Goal: Transaction & Acquisition: Book appointment/travel/reservation

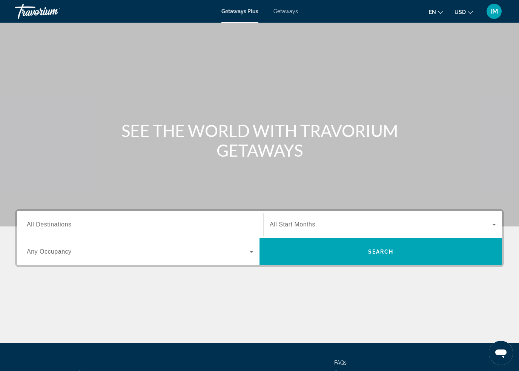
click at [55, 221] on span "All Destinations" at bounding box center [49, 224] width 45 height 6
click at [55, 221] on input "Destination All Destinations" at bounding box center [140, 224] width 227 height 9
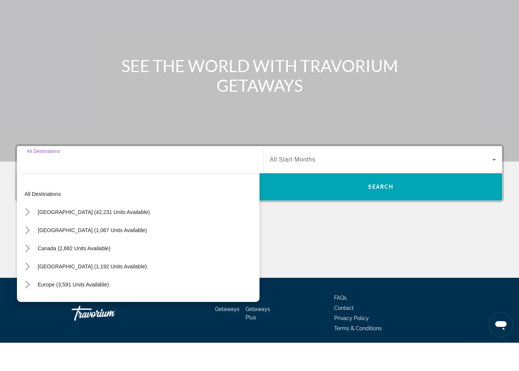
scroll to position [64, 0]
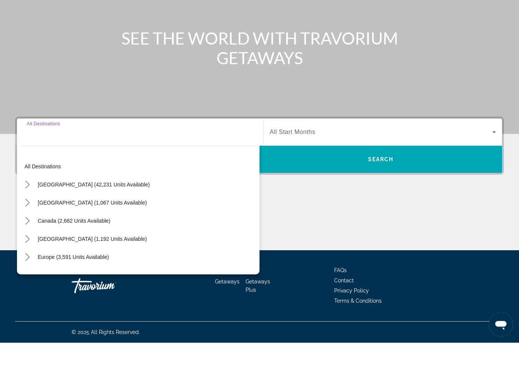
click at [26, 209] on icon "Toggle United States (42,231 units available) submenu" at bounding box center [28, 213] width 8 height 8
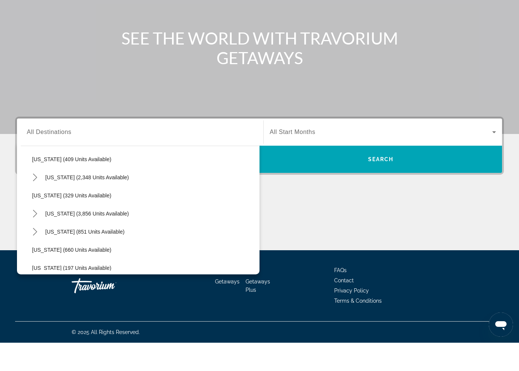
scroll to position [390, 0]
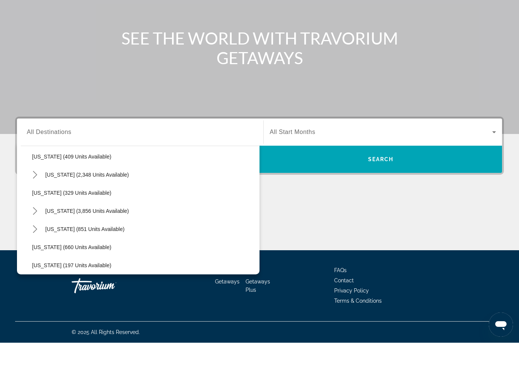
click at [35, 235] on icon "Toggle Nevada (3,856 units available) submenu" at bounding box center [35, 239] width 4 height 8
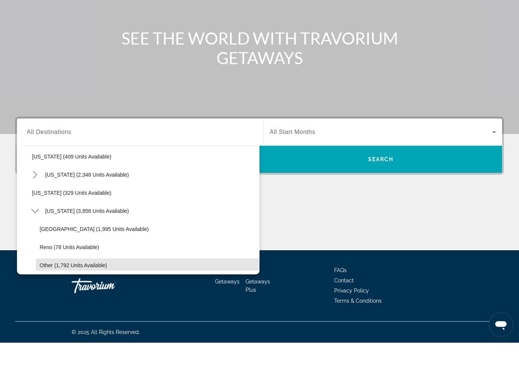
click at [55, 290] on span "Other (1,792 units available)" at bounding box center [74, 293] width 68 height 6
type input "**********"
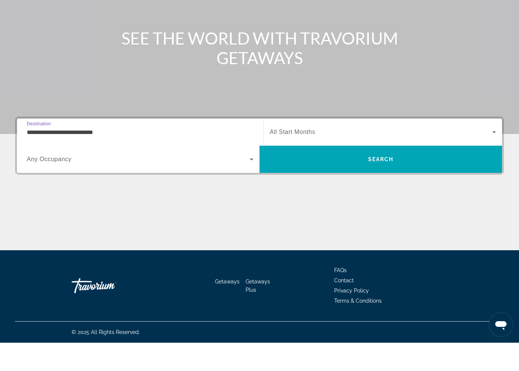
click at [386, 184] on span "Search" at bounding box center [381, 187] width 26 height 6
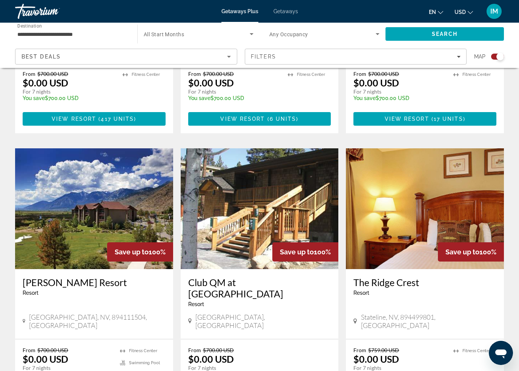
scroll to position [742, 0]
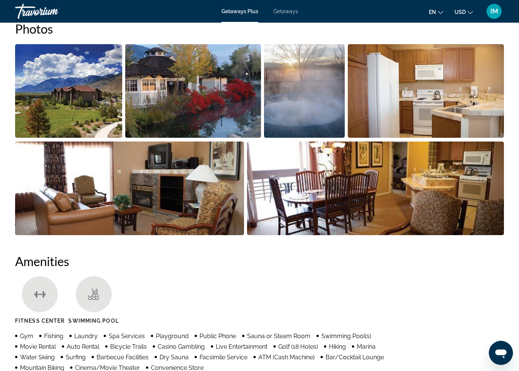
scroll to position [504, 0]
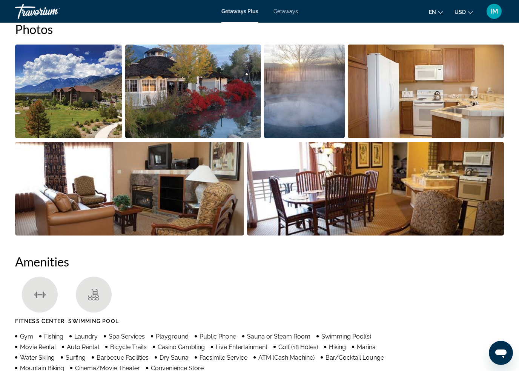
click at [70, 105] on img "Open full-screen image slider" at bounding box center [68, 92] width 107 height 94
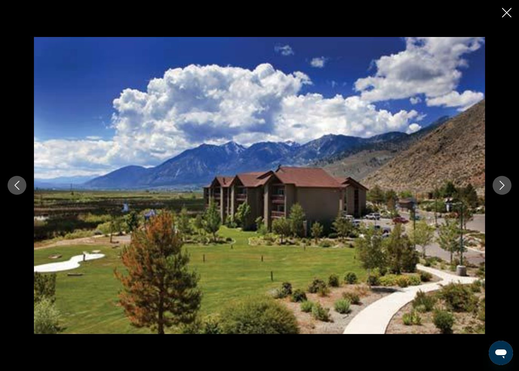
click at [499, 186] on icon "Next image" at bounding box center [501, 185] width 9 height 9
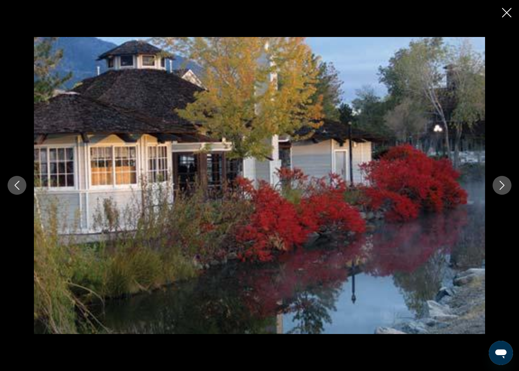
click at [498, 187] on icon "Next image" at bounding box center [501, 185] width 9 height 9
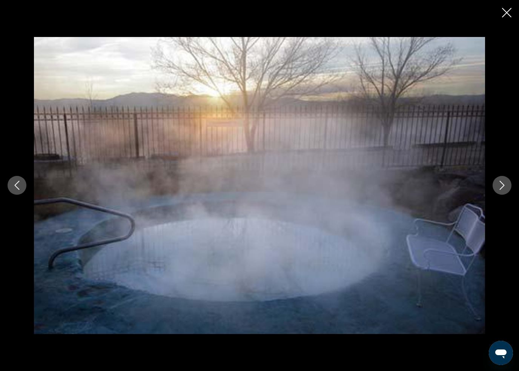
click at [495, 186] on button "Next image" at bounding box center [502, 185] width 19 height 19
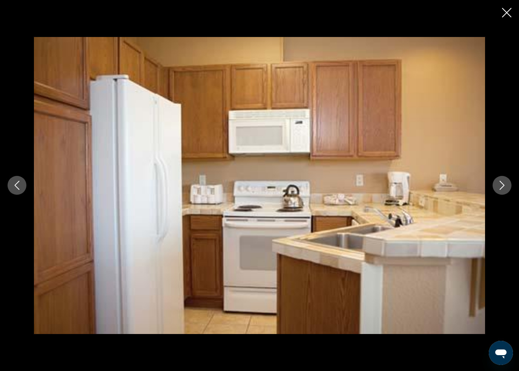
click at [495, 190] on button "Next image" at bounding box center [502, 185] width 19 height 19
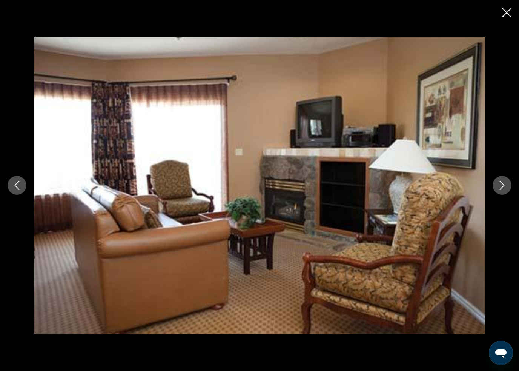
click at [496, 189] on button "Next image" at bounding box center [502, 185] width 19 height 19
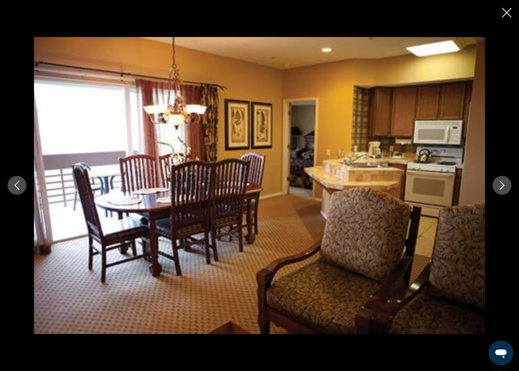
click at [501, 186] on icon "Next image" at bounding box center [501, 185] width 9 height 9
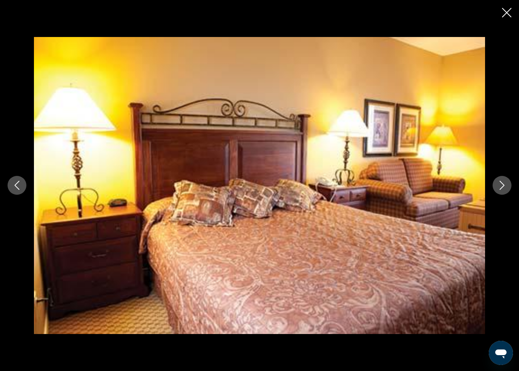
click at [502, 190] on button "Next image" at bounding box center [502, 185] width 19 height 19
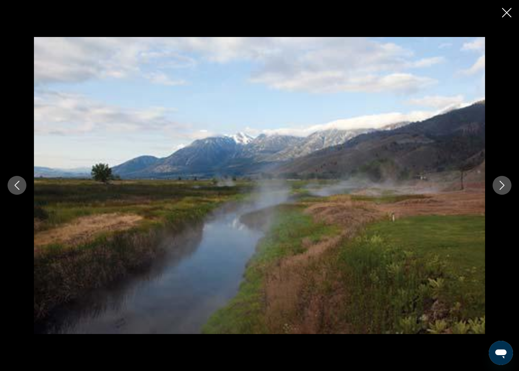
click at [500, 192] on button "Next image" at bounding box center [502, 185] width 19 height 19
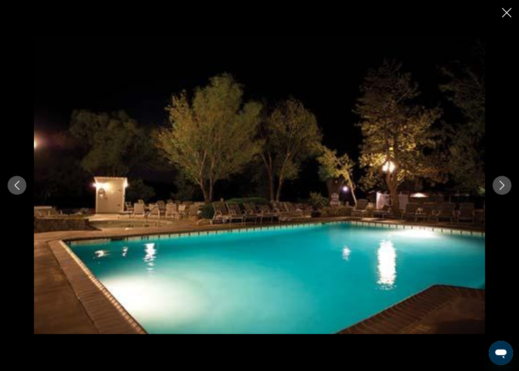
click at [499, 186] on icon "Next image" at bounding box center [501, 185] width 9 height 9
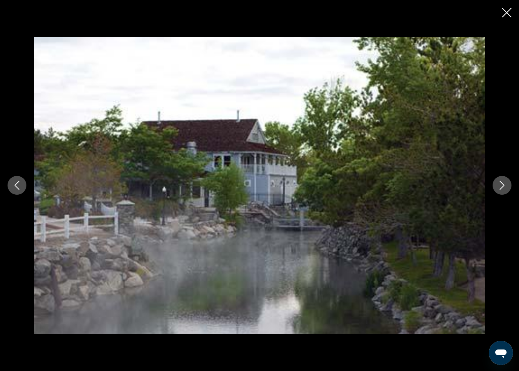
click at [495, 192] on button "Next image" at bounding box center [502, 185] width 19 height 19
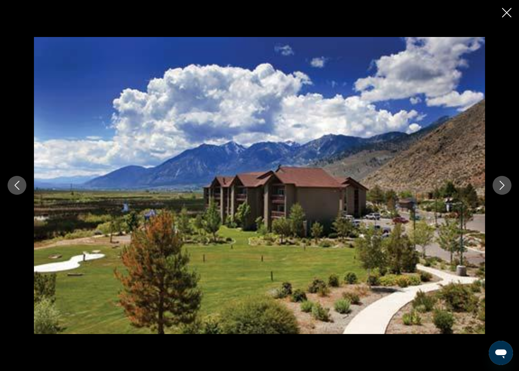
click at [502, 187] on icon "Next image" at bounding box center [501, 185] width 9 height 9
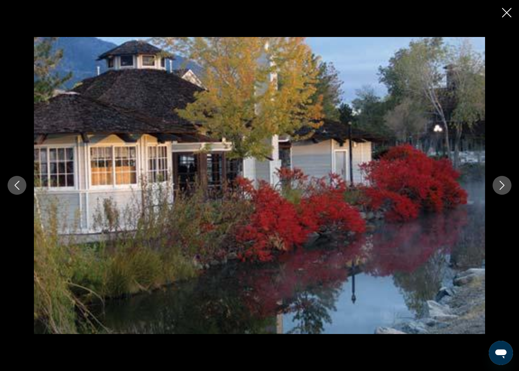
click at [496, 189] on button "Next image" at bounding box center [502, 185] width 19 height 19
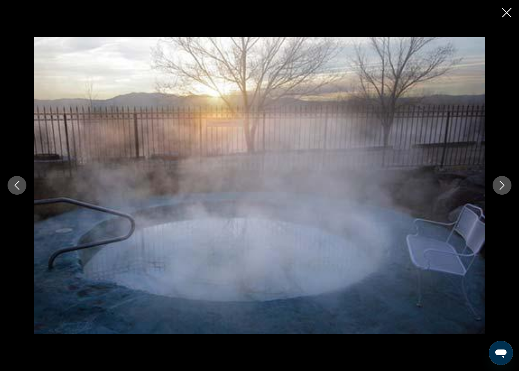
click at [504, 10] on icon "Close slideshow" at bounding box center [506, 12] width 9 height 9
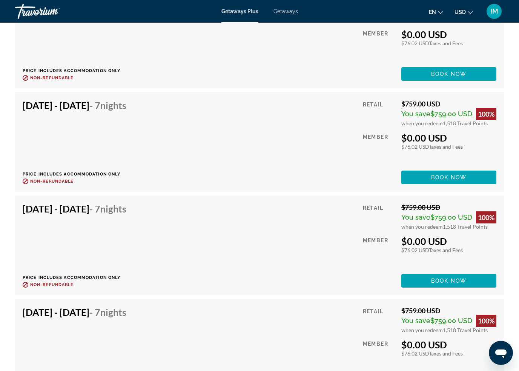
scroll to position [5777, 0]
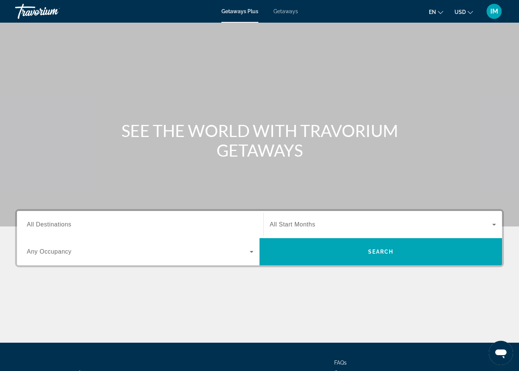
click at [287, 9] on span "Getaways" at bounding box center [285, 11] width 25 height 6
click at [48, 224] on span "All Destinations" at bounding box center [49, 224] width 45 height 6
click at [48, 224] on input "Destination All Destinations" at bounding box center [140, 224] width 227 height 9
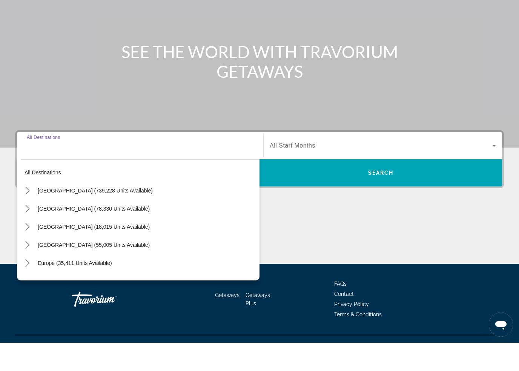
scroll to position [64, 0]
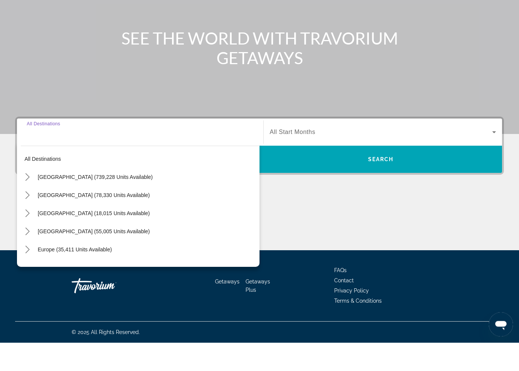
click at [27, 202] on icon "Toggle United States (739,228 units available) submenu" at bounding box center [28, 206] width 8 height 8
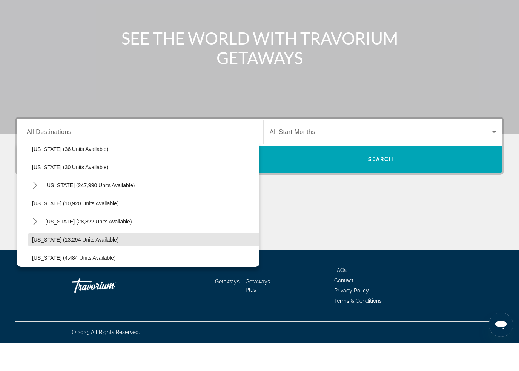
scroll to position [116, 0]
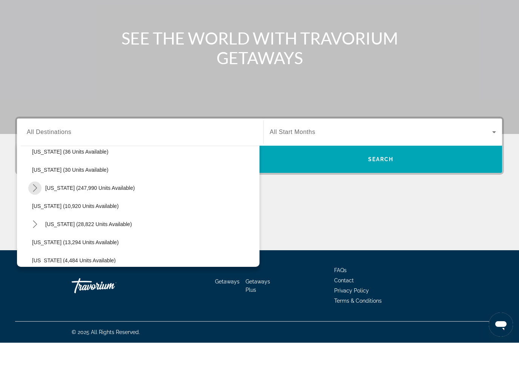
click at [35, 210] on mat-icon "Toggle Florida (247,990 units available) submenu" at bounding box center [34, 216] width 13 height 13
click at [88, 231] on span "Orlando & Disney Area (96,285 units available)" at bounding box center [95, 234] width 111 height 6
type input "**********"
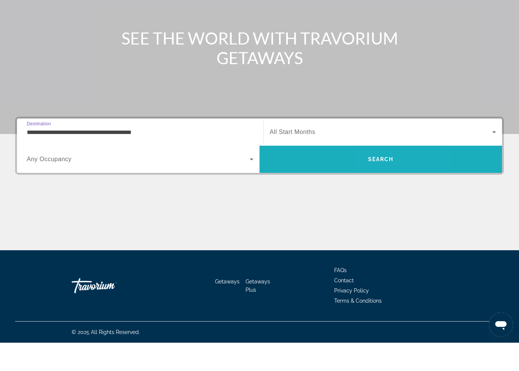
click at [390, 178] on span "Search" at bounding box center [380, 187] width 243 height 18
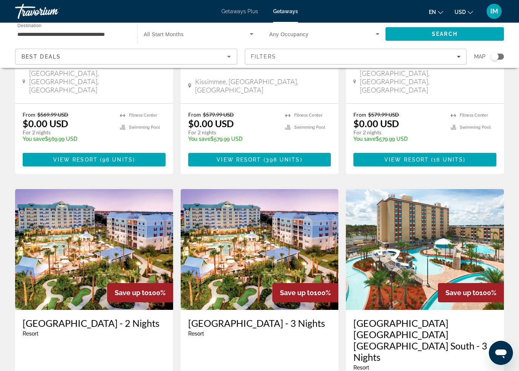
scroll to position [197, 0]
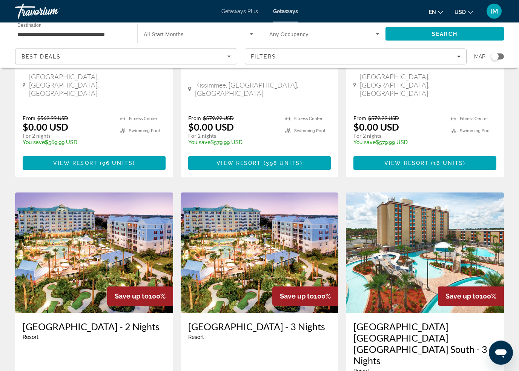
click at [375, 55] on div "Filters" at bounding box center [356, 57] width 210 height 6
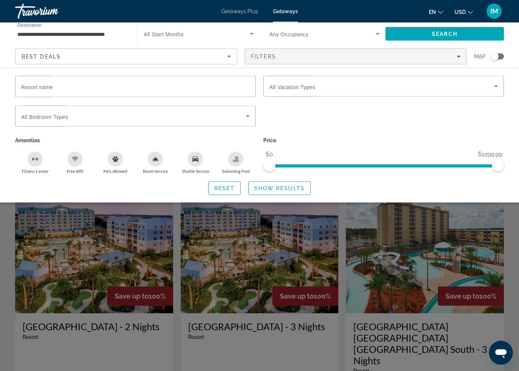
click at [339, 88] on span "Search widget" at bounding box center [381, 86] width 225 height 9
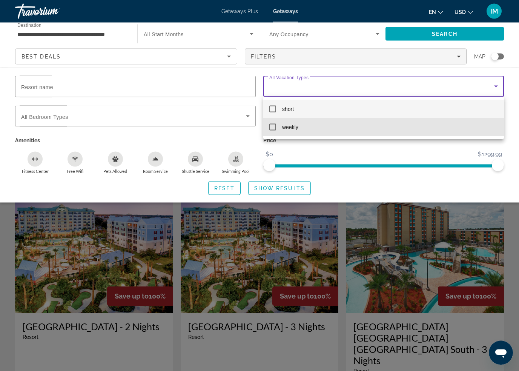
click at [275, 127] on mat-pseudo-checkbox at bounding box center [272, 127] width 7 height 7
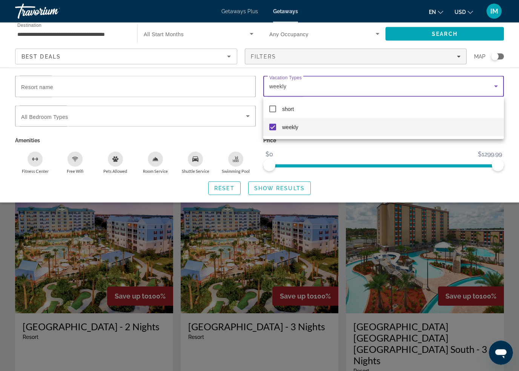
click at [289, 188] on div at bounding box center [259, 185] width 519 height 371
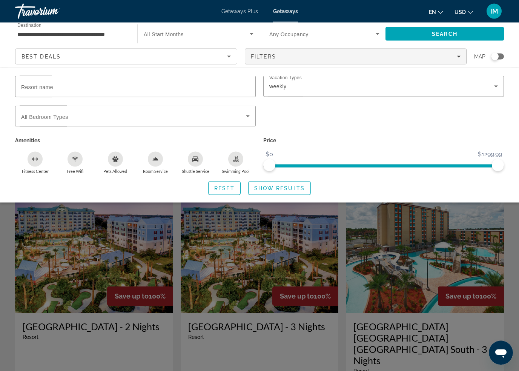
click at [282, 187] on span "Show Results" at bounding box center [279, 188] width 51 height 6
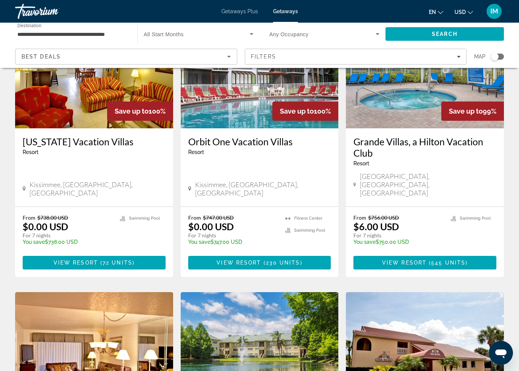
scroll to position [635, 0]
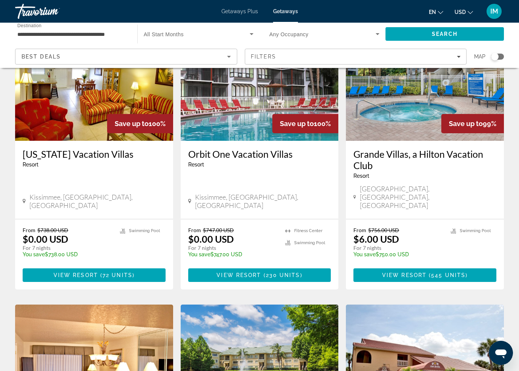
click at [262, 272] on span "Main content" at bounding box center [262, 275] width 2 height 6
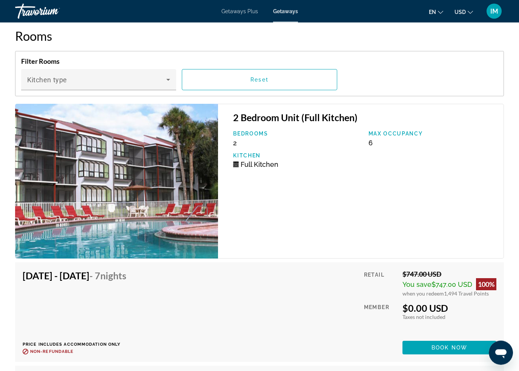
scroll to position [1431, 0]
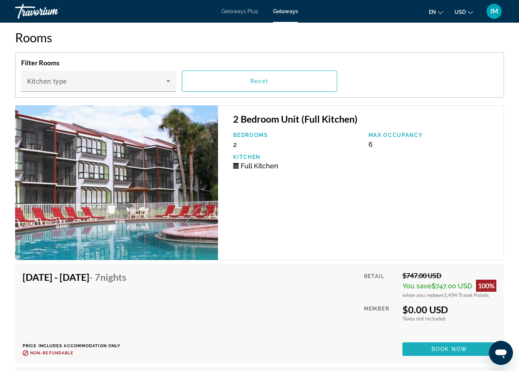
click at [449, 353] on span "Main content" at bounding box center [449, 349] width 94 height 18
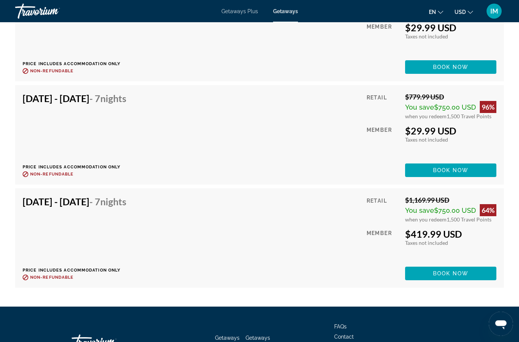
scroll to position [7767, 0]
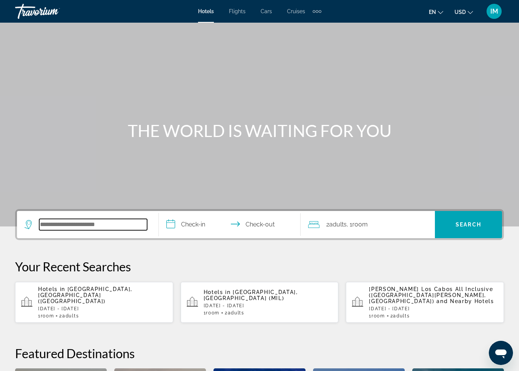
click at [66, 224] on input "Search hotel destination" at bounding box center [93, 224] width 108 height 11
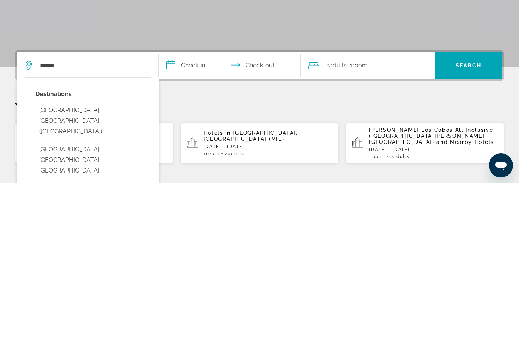
click at [88, 262] on button "[GEOGRAPHIC_DATA], [GEOGRAPHIC_DATA] ([GEOGRAPHIC_DATA])" at bounding box center [93, 279] width 116 height 35
type input "**********"
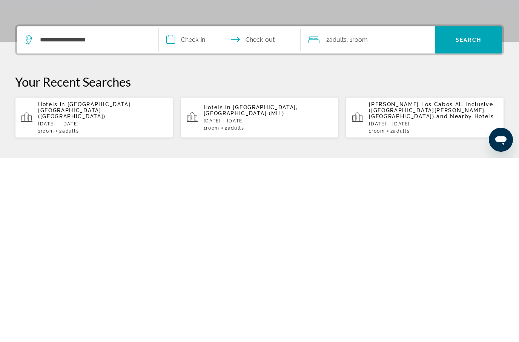
click at [175, 211] on input "**********" at bounding box center [231, 225] width 145 height 29
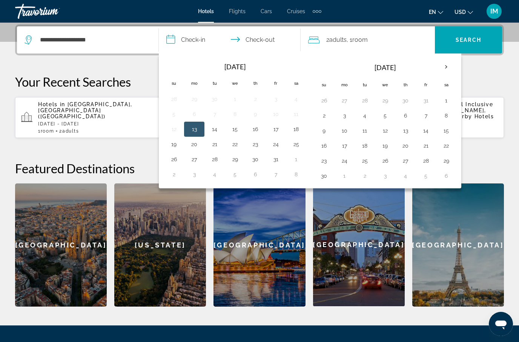
click at [277, 129] on button "17" at bounding box center [276, 129] width 12 height 11
click at [177, 159] on button "26" at bounding box center [174, 159] width 12 height 11
type input "**********"
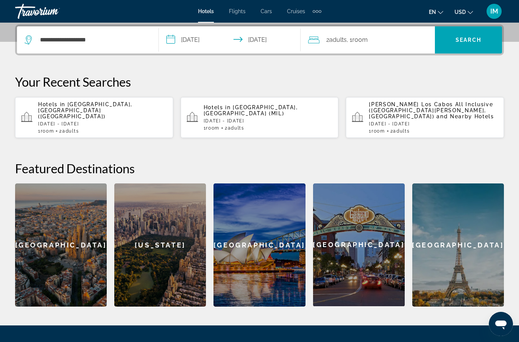
click at [464, 40] on span "Search" at bounding box center [469, 40] width 26 height 6
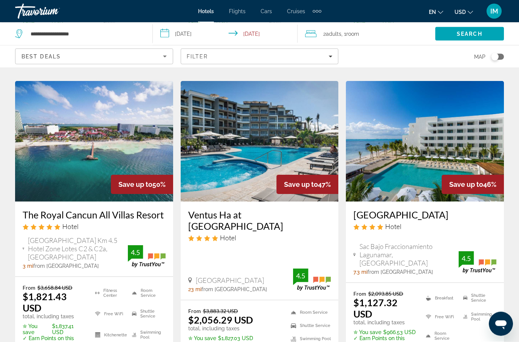
scroll to position [654, 0]
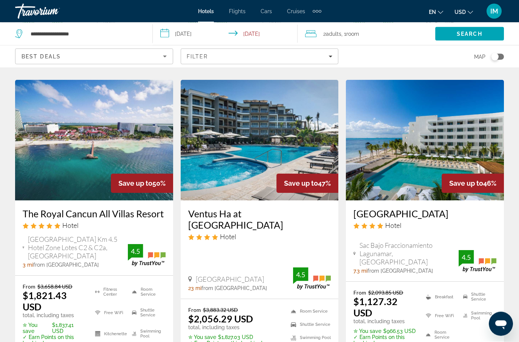
click at [251, 332] on div "Save up to 70% [GEOGRAPHIC_DATA] Hotel Retorno Maranon #31 Sm 25 Mza 23 Lt 01, …" at bounding box center [259, 72] width 496 height 1263
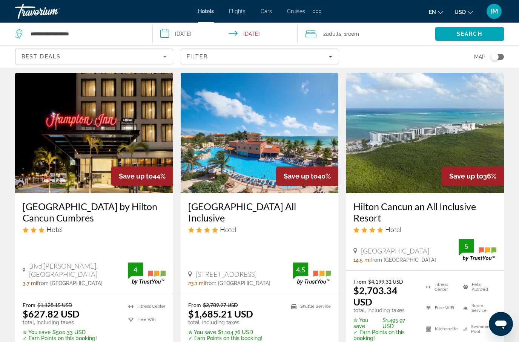
scroll to position [1063, 0]
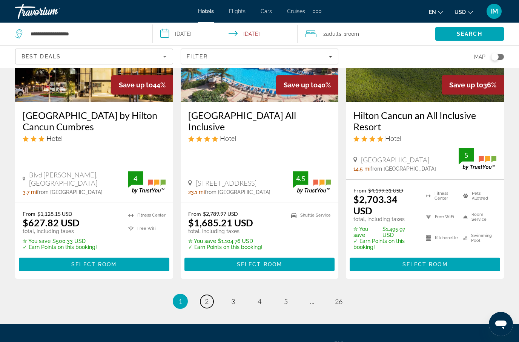
click at [208, 298] on span "2" at bounding box center [207, 302] width 4 height 8
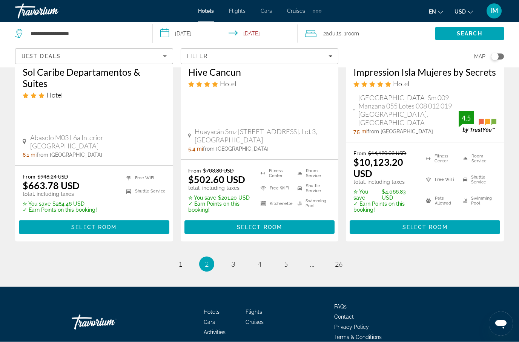
scroll to position [1142, 0]
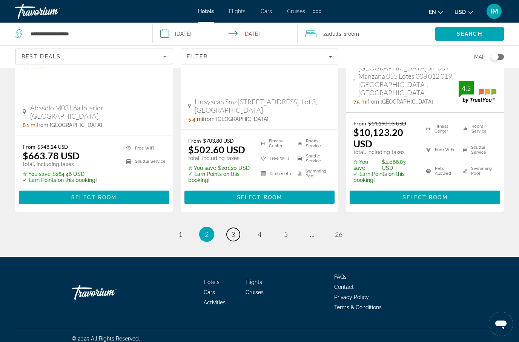
click at [237, 229] on link "page 3" at bounding box center [233, 234] width 13 height 13
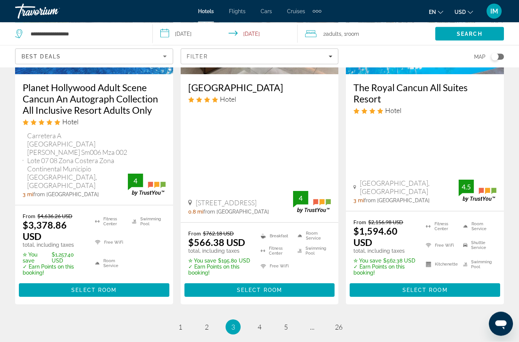
scroll to position [1086, 0]
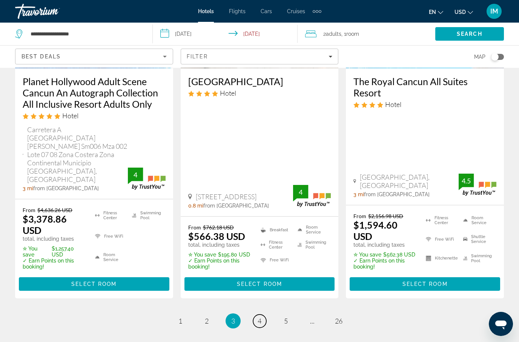
click at [262, 315] on link "page 4" at bounding box center [259, 321] width 13 height 13
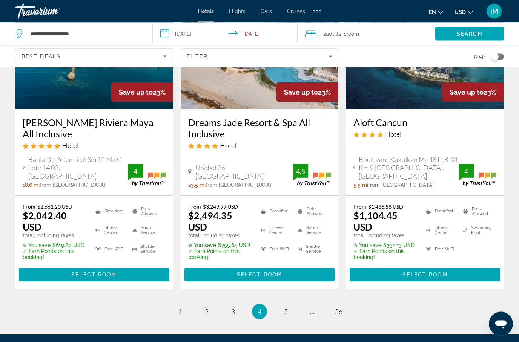
scroll to position [1040, 0]
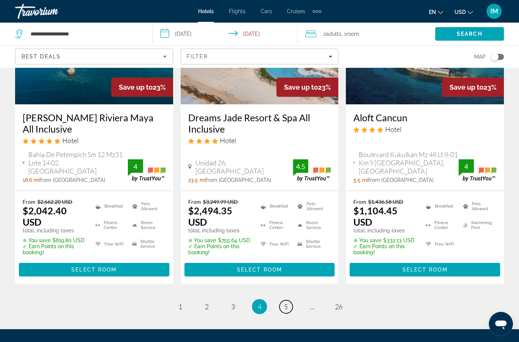
click at [289, 301] on link "page 5" at bounding box center [285, 307] width 13 height 13
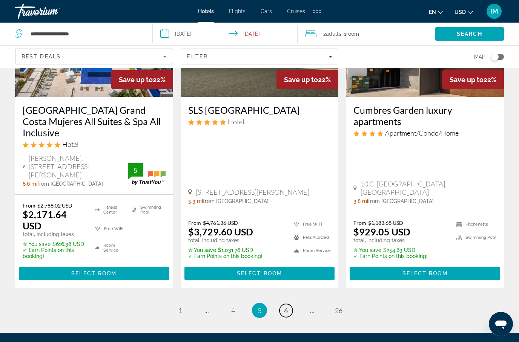
scroll to position [1047, 0]
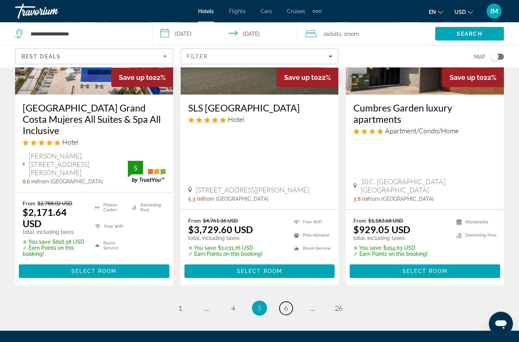
click at [287, 305] on span "6" at bounding box center [286, 309] width 4 height 8
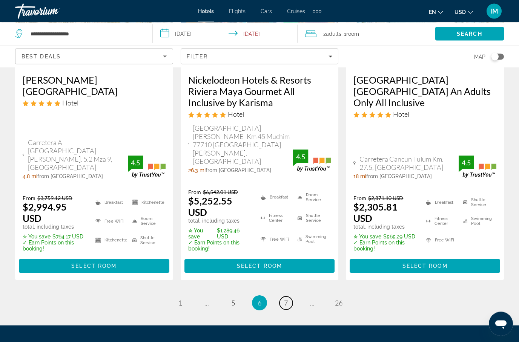
scroll to position [1085, 0]
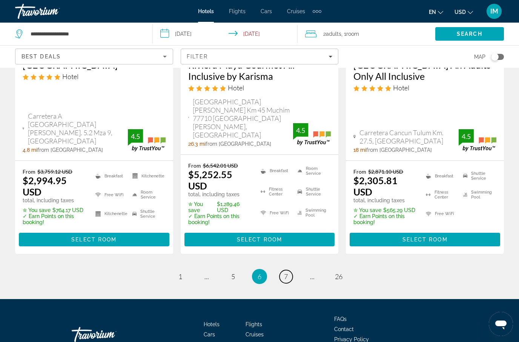
click at [284, 273] on span "7" at bounding box center [286, 277] width 4 height 8
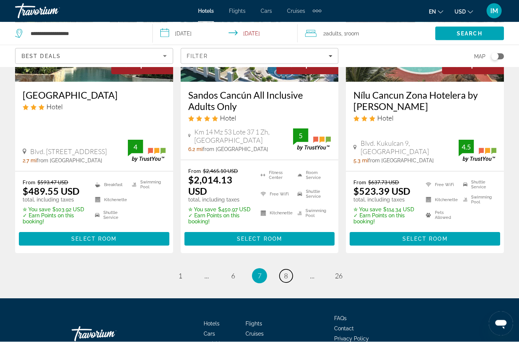
scroll to position [1063, 0]
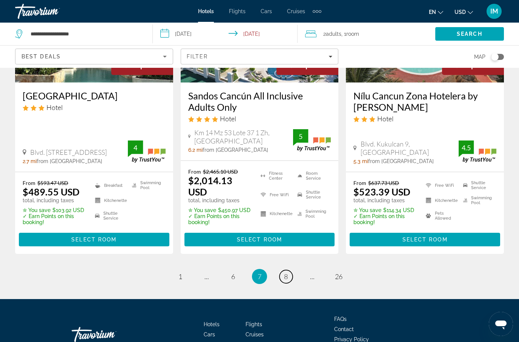
click at [287, 273] on span "8" at bounding box center [286, 277] width 4 height 8
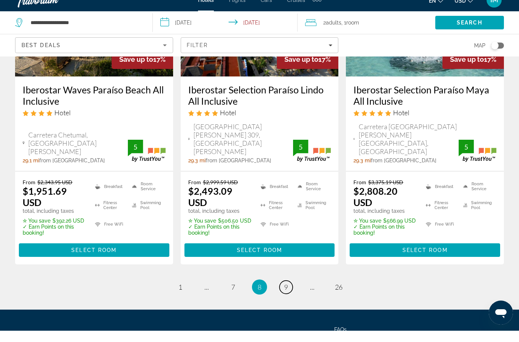
scroll to position [1094, 0]
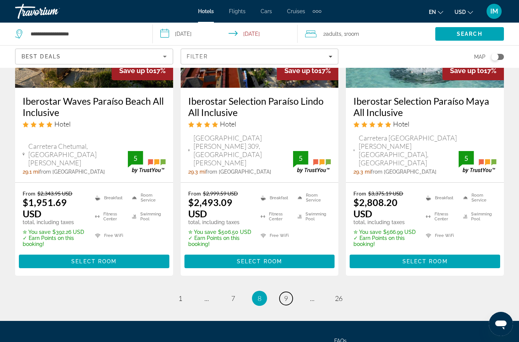
click at [284, 295] on span "9" at bounding box center [286, 299] width 4 height 8
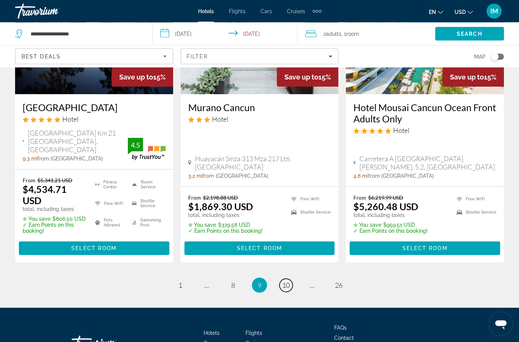
scroll to position [1082, 0]
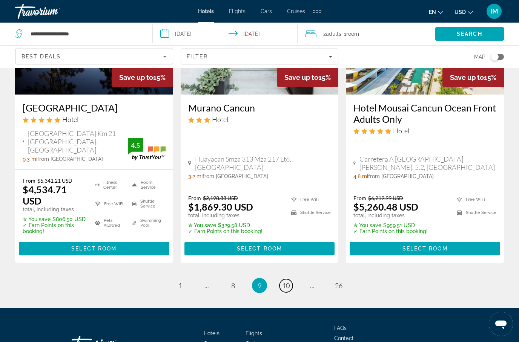
click at [286, 282] on span "10" at bounding box center [286, 286] width 8 height 8
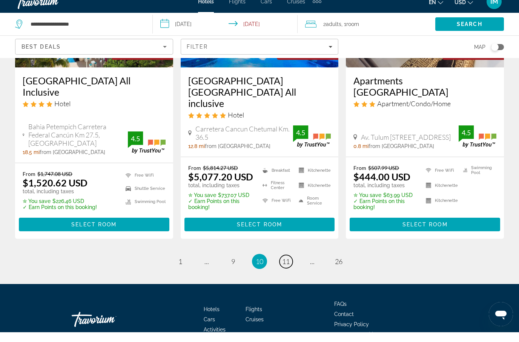
scroll to position [1073, 0]
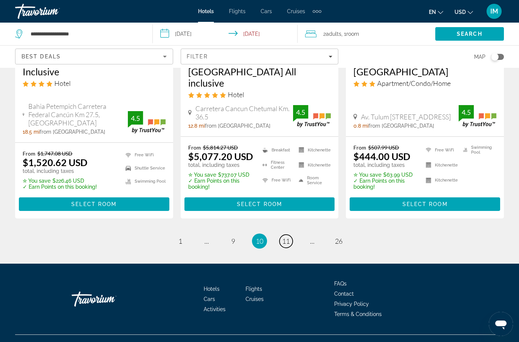
click at [284, 235] on link "page 11" at bounding box center [285, 241] width 13 height 13
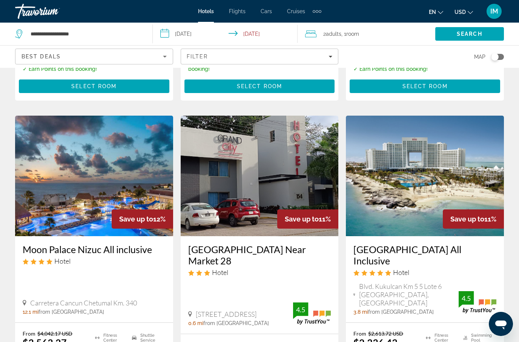
scroll to position [902, 0]
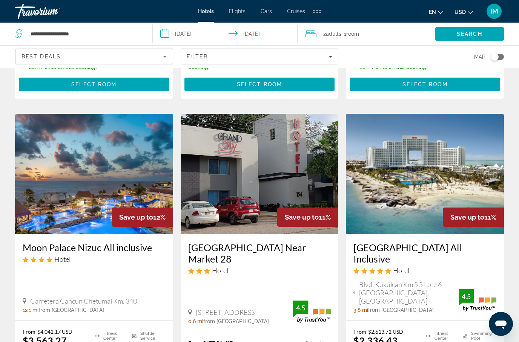
click at [402, 246] on div "Riu Palace Peninsula All Inclusive Hotel" at bounding box center [424, 261] width 143 height 38
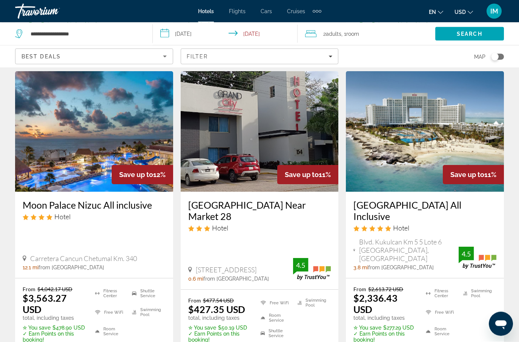
scroll to position [944, 0]
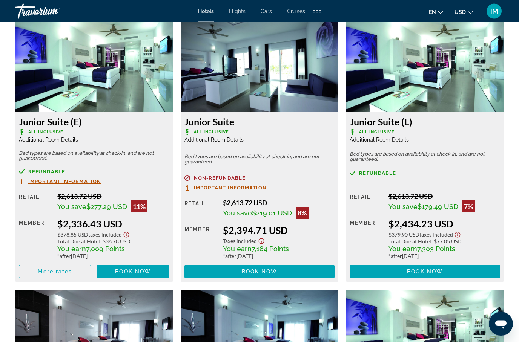
scroll to position [1182, 0]
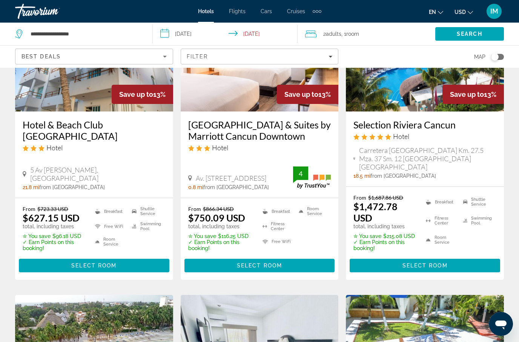
scroll to position [97, 0]
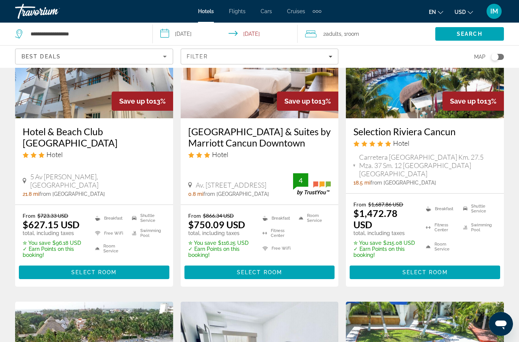
click at [393, 264] on span "Main content" at bounding box center [425, 273] width 150 height 18
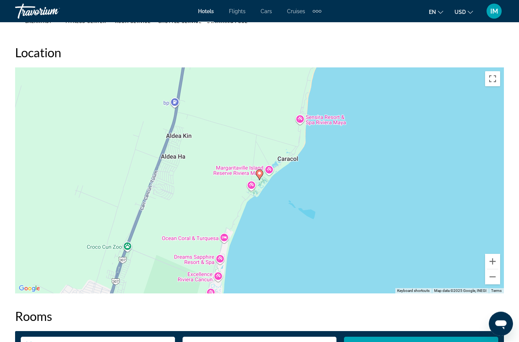
scroll to position [834, 0]
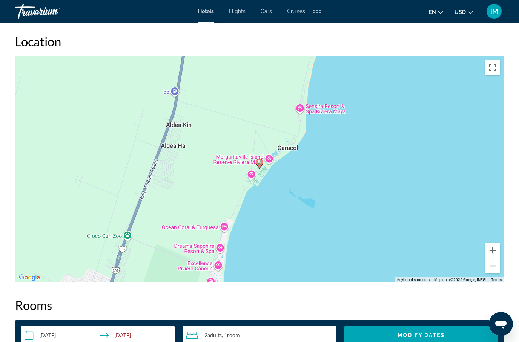
click at [495, 66] on button "Toggle fullscreen view" at bounding box center [492, 67] width 15 height 15
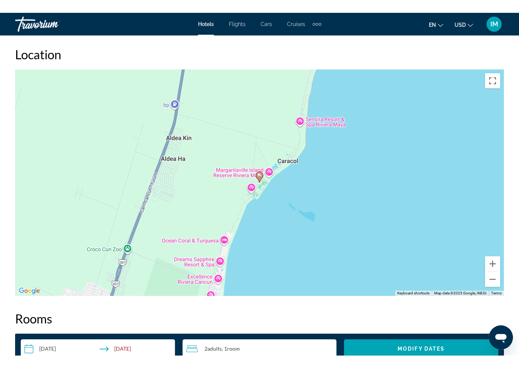
scroll to position [9, 0]
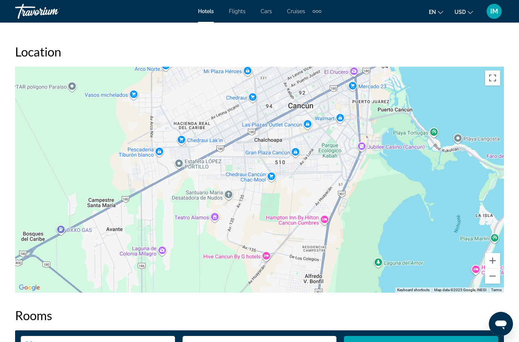
click at [491, 73] on button "Toggle fullscreen view" at bounding box center [492, 78] width 15 height 15
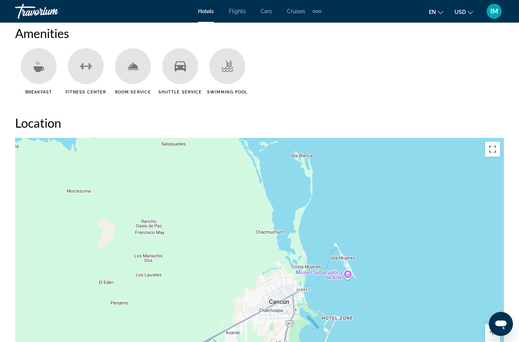
scroll to position [742, 0]
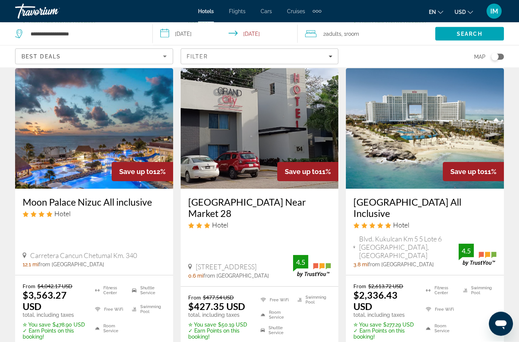
scroll to position [948, 0]
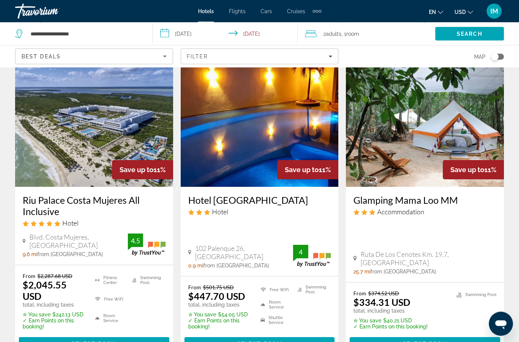
scroll to position [336, 0]
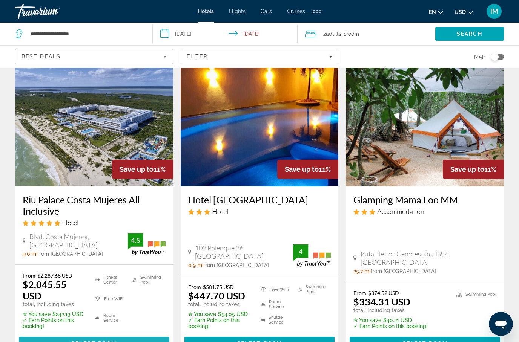
click at [96, 343] on span "Select Room" at bounding box center [93, 344] width 45 height 6
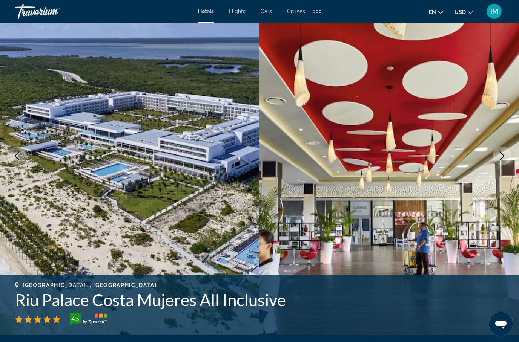
scroll to position [45, 0]
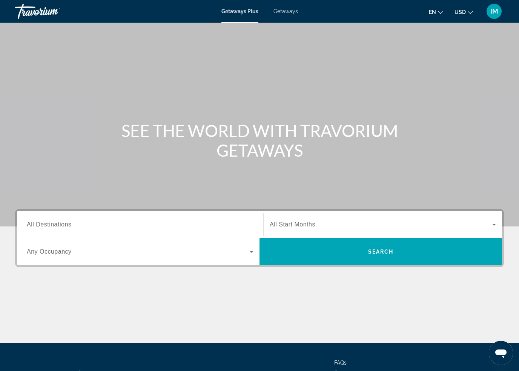
click at [68, 222] on span "All Destinations" at bounding box center [49, 224] width 45 height 6
click at [68, 222] on input "Destination All Destinations" at bounding box center [140, 224] width 227 height 9
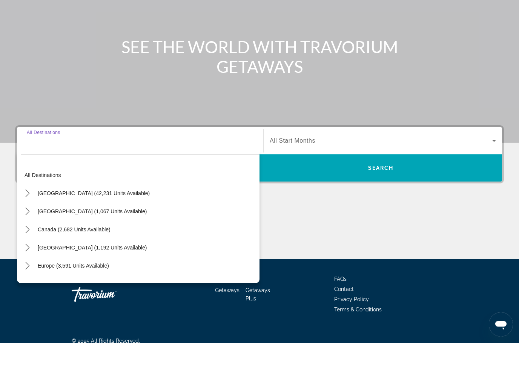
scroll to position [64, 0]
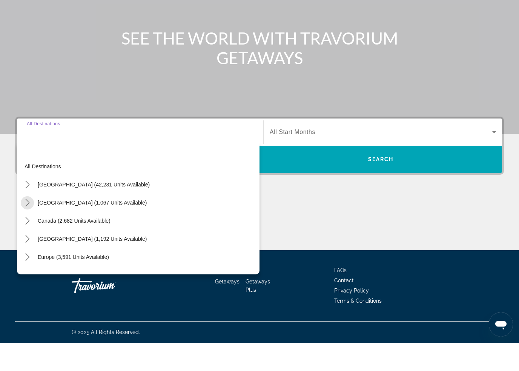
click at [30, 225] on mat-icon "Toggle Mexico (1,067 units available) submenu" at bounding box center [27, 231] width 13 height 13
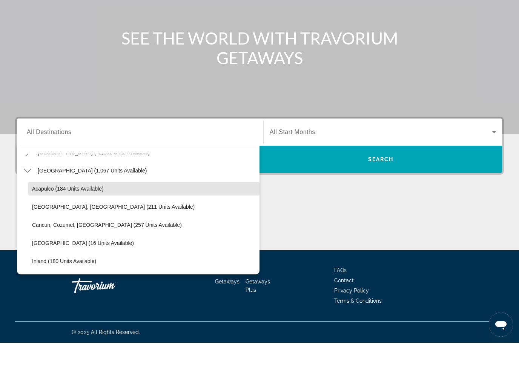
scroll to position [34, 0]
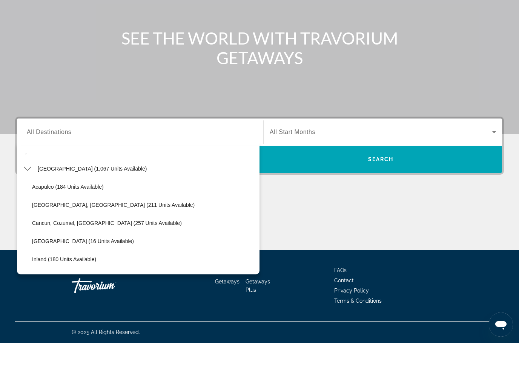
click at [109, 248] on span "Cancun, Cozumel, Riviera Maya (257 units available)" at bounding box center [107, 251] width 150 height 6
type input "**********"
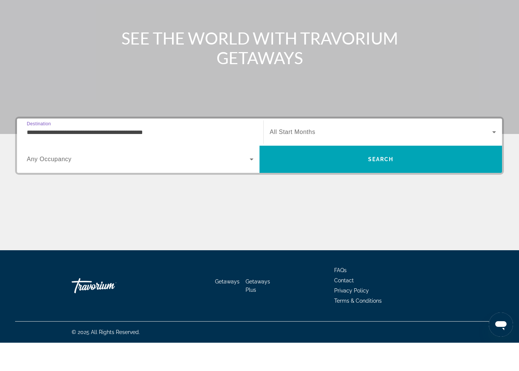
click at [337, 178] on span "Search" at bounding box center [380, 187] width 243 height 18
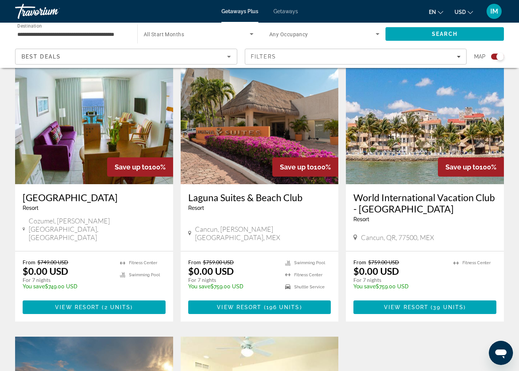
scroll to position [263, 0]
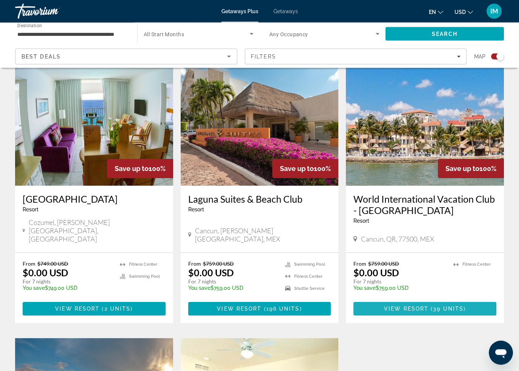
click at [424, 306] on span "View Resort" at bounding box center [406, 309] width 45 height 6
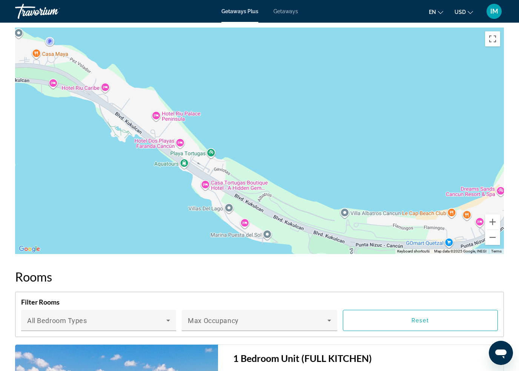
scroll to position [1052, 0]
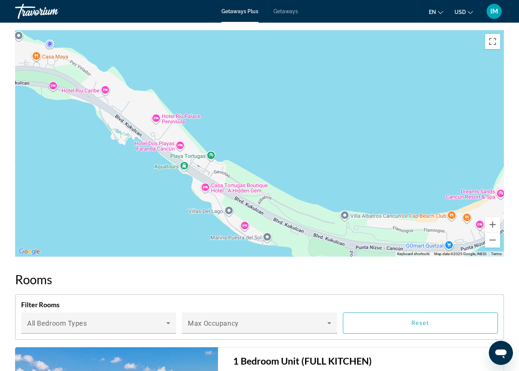
click at [496, 34] on button "Toggle fullscreen view" at bounding box center [492, 41] width 15 height 15
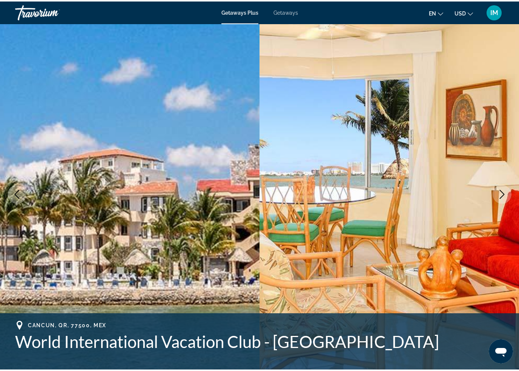
scroll to position [1043, 0]
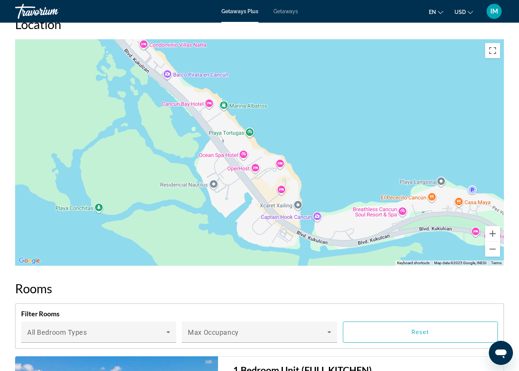
click at [492, 43] on button "Toggle fullscreen view" at bounding box center [492, 50] width 15 height 15
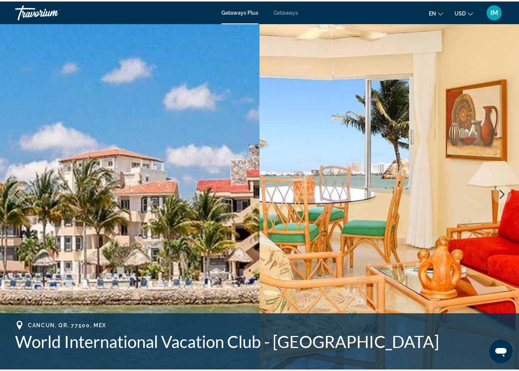
scroll to position [1034, 0]
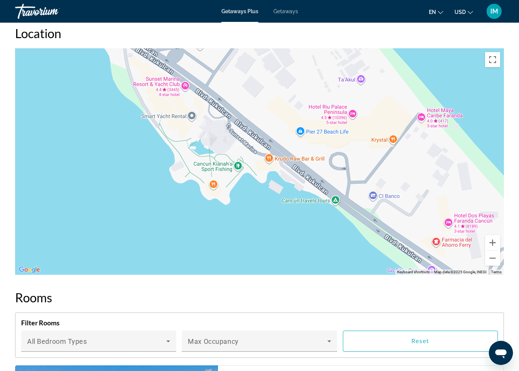
click at [492, 52] on button "Toggle fullscreen view" at bounding box center [492, 59] width 15 height 15
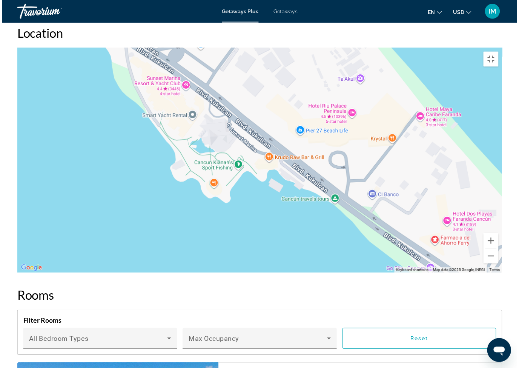
scroll to position [9, 0]
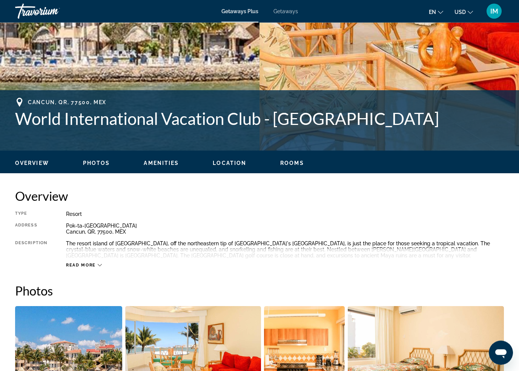
scroll to position [0, 0]
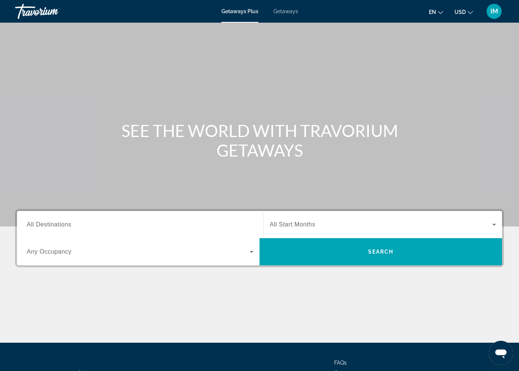
click at [72, 226] on input "Destination All Destinations" at bounding box center [140, 224] width 227 height 9
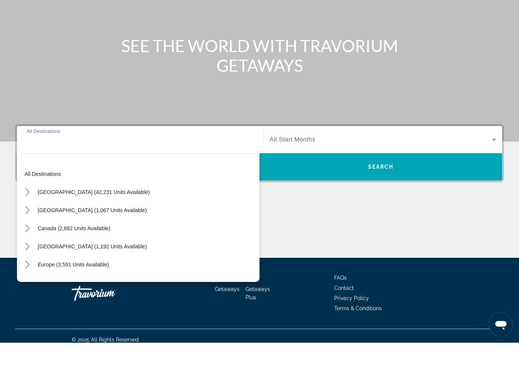
scroll to position [64, 0]
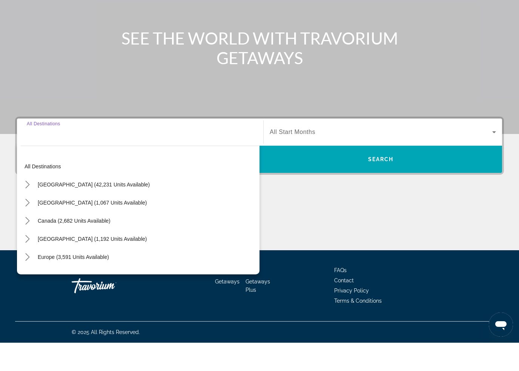
click at [28, 209] on icon "Toggle United States (42,231 units available) submenu" at bounding box center [28, 213] width 8 height 8
click at [39, 261] on mat-icon "Toggle California (1,892 units available) submenu" at bounding box center [34, 267] width 13 height 13
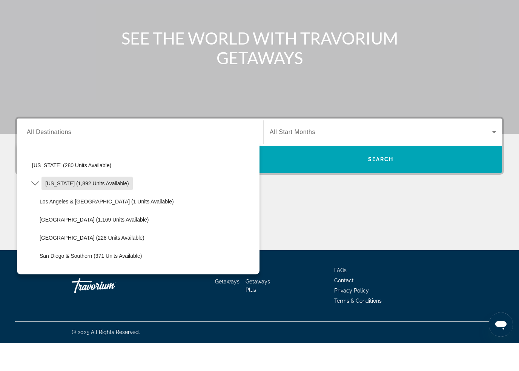
scroll to position [58, 0]
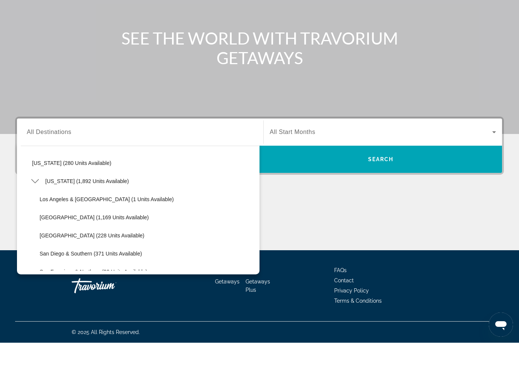
click at [67, 236] on span "Select destination: Lake Tahoe (1,169 units available)" at bounding box center [148, 245] width 224 height 18
type input "**********"
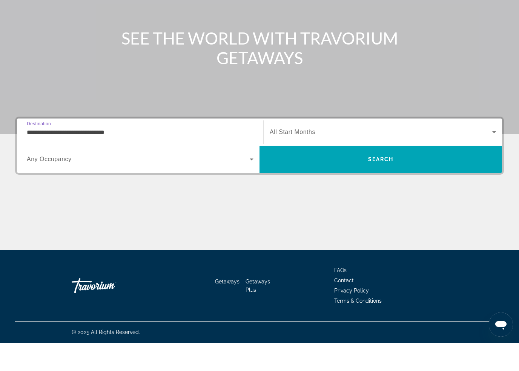
click at [372, 178] on span "Search" at bounding box center [380, 187] width 243 height 18
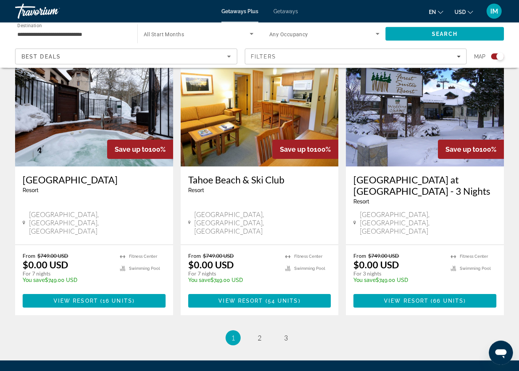
scroll to position [1127, 0]
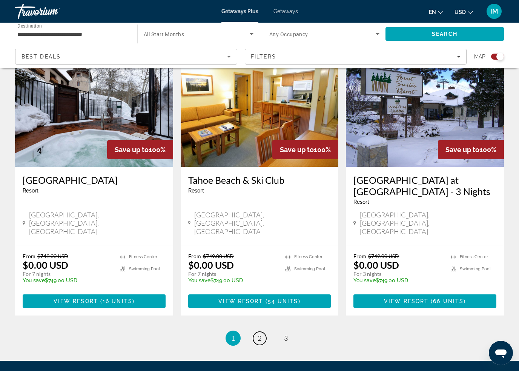
click at [264, 332] on link "page 2" at bounding box center [259, 338] width 13 height 13
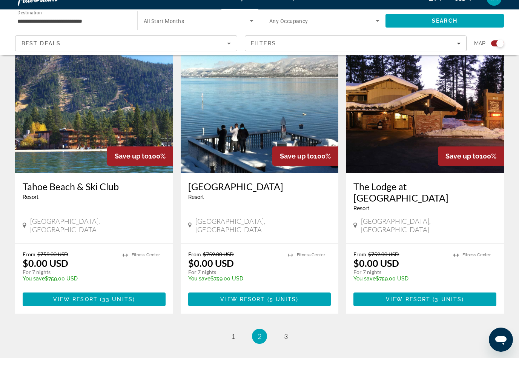
scroll to position [1129, 0]
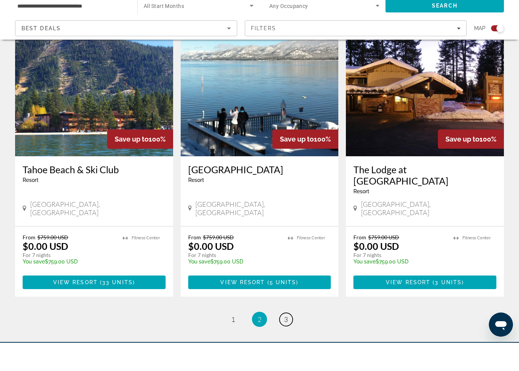
click at [286, 341] on link "page 3" at bounding box center [285, 347] width 13 height 13
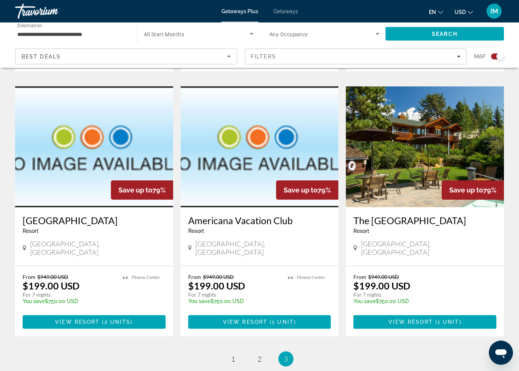
scroll to position [1092, 0]
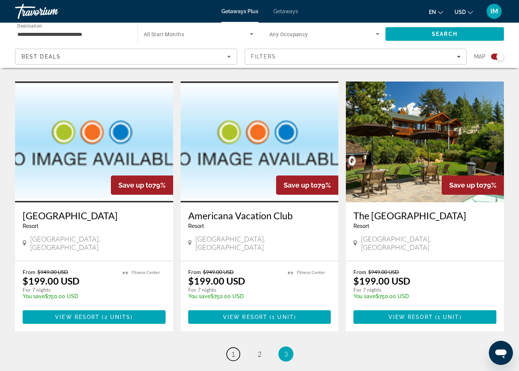
click at [228, 347] on link "page 1" at bounding box center [233, 353] width 13 height 13
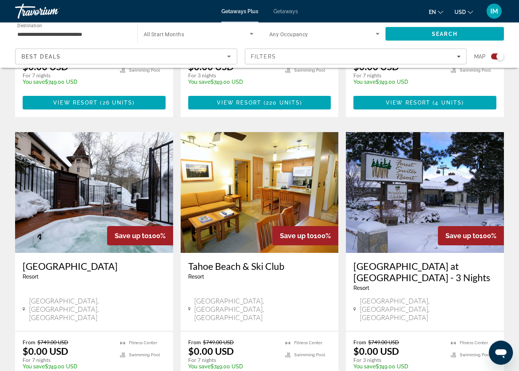
scroll to position [1041, 0]
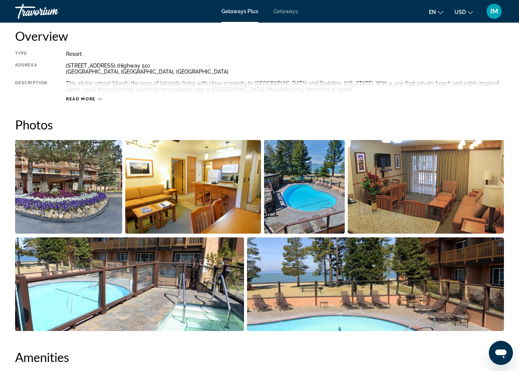
scroll to position [436, 0]
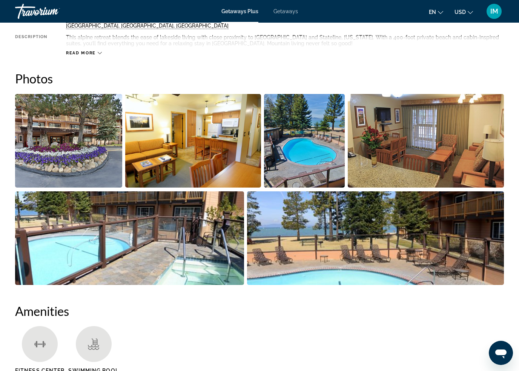
click at [93, 151] on img "Open full-screen image slider" at bounding box center [68, 141] width 107 height 94
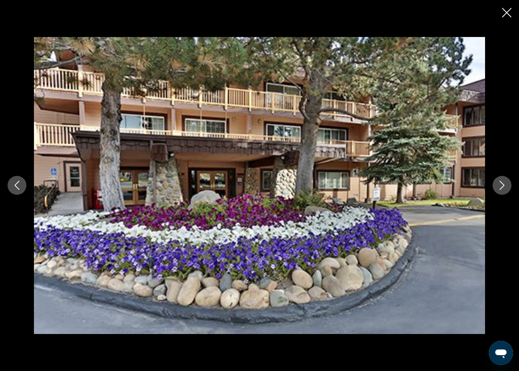
click at [500, 185] on icon "Next image" at bounding box center [501, 185] width 9 height 9
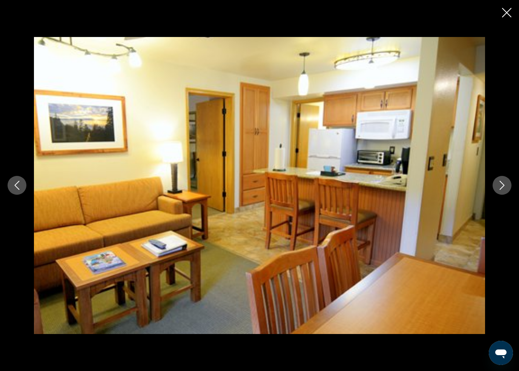
click at [499, 184] on icon "Next image" at bounding box center [501, 185] width 9 height 9
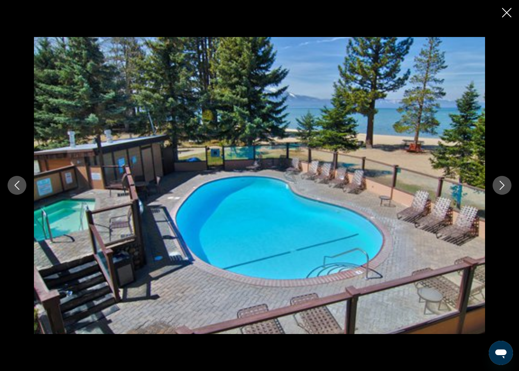
click at [501, 183] on icon "Next image" at bounding box center [502, 185] width 5 height 9
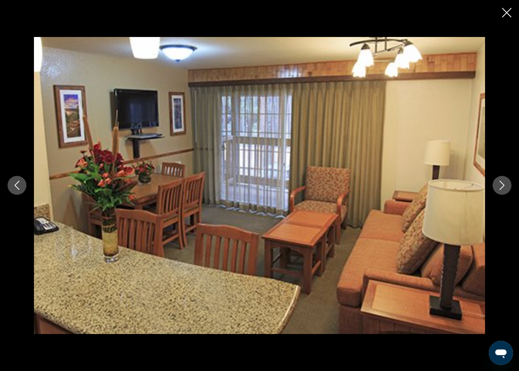
click at [497, 189] on button "Next image" at bounding box center [502, 185] width 19 height 19
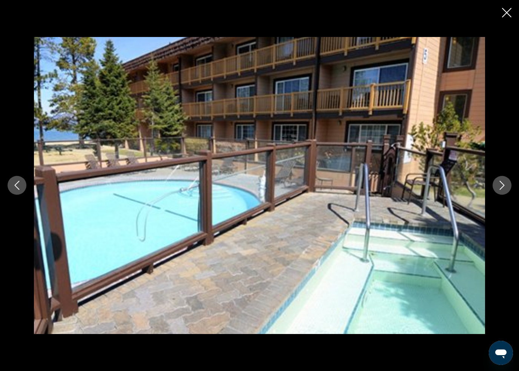
click at [500, 187] on icon "Next image" at bounding box center [501, 185] width 9 height 9
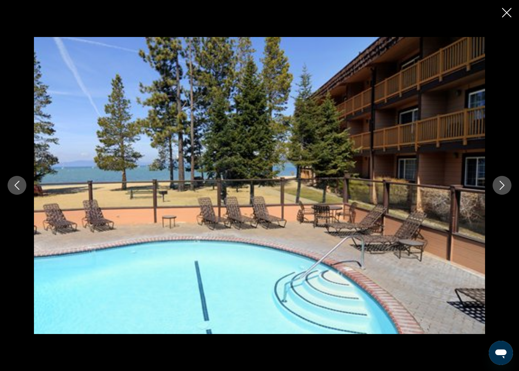
click at [498, 185] on icon "Next image" at bounding box center [501, 185] width 9 height 9
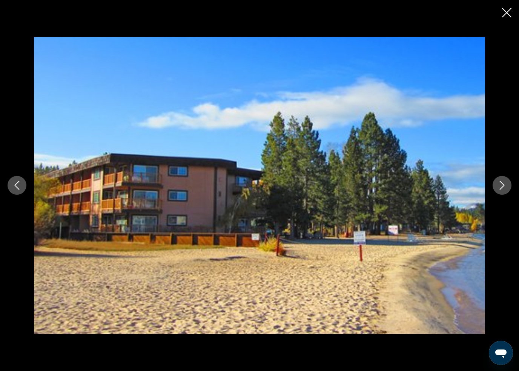
click at [496, 190] on button "Next image" at bounding box center [502, 185] width 19 height 19
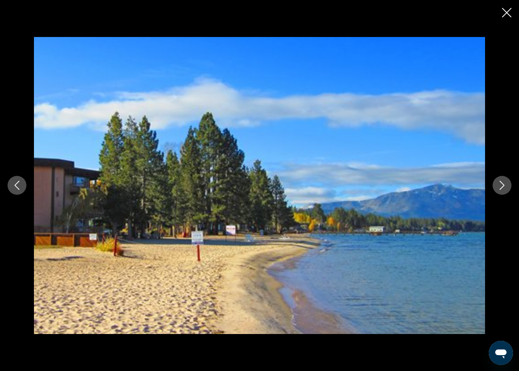
click at [499, 5] on div "prev next" at bounding box center [259, 185] width 519 height 371
click at [507, 10] on icon "Close slideshow" at bounding box center [506, 12] width 9 height 9
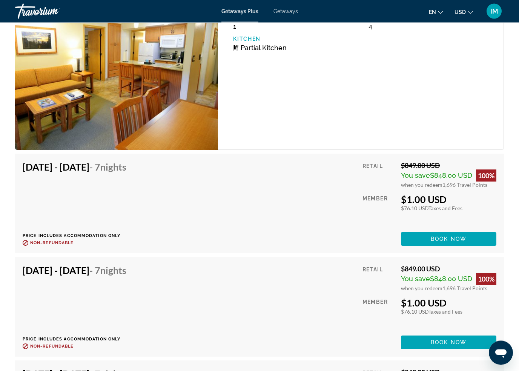
scroll to position [3215, 0]
click at [451, 238] on span "Book now" at bounding box center [449, 239] width 36 height 6
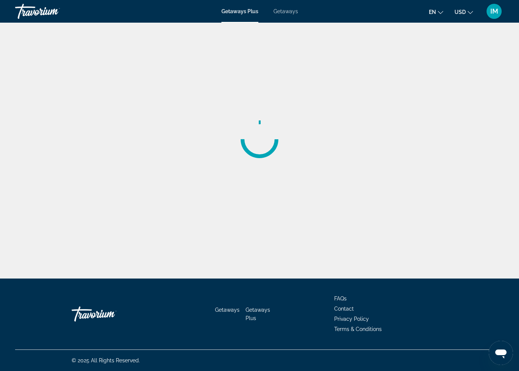
scroll to position [17, 0]
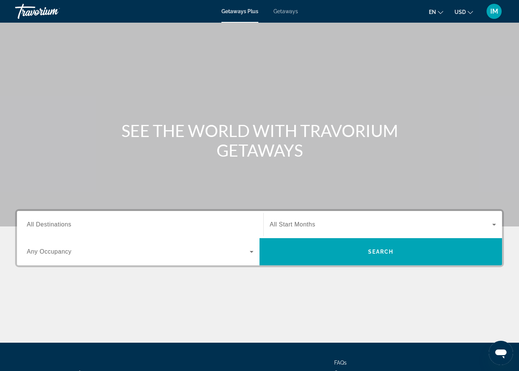
click at [290, 14] on span "Getaways" at bounding box center [285, 11] width 25 height 6
click at [57, 226] on span "All Destinations" at bounding box center [49, 224] width 45 height 6
click at [57, 226] on input "Destination All Destinations" at bounding box center [140, 224] width 227 height 9
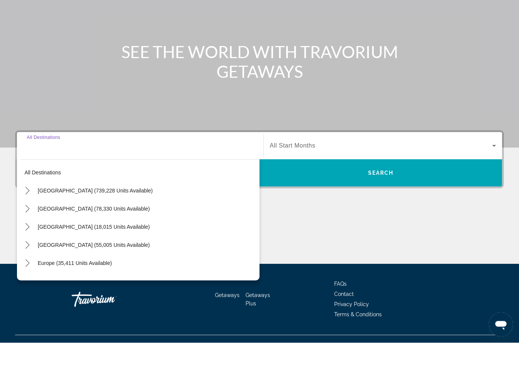
scroll to position [64, 0]
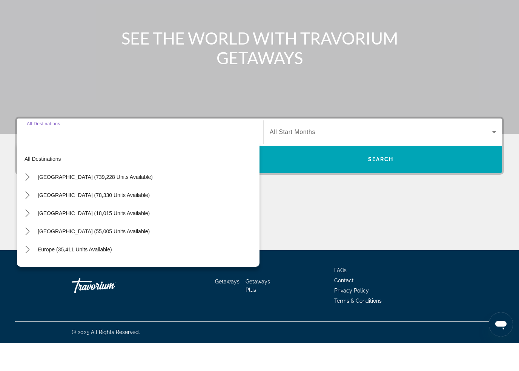
click at [26, 274] on icon "Toggle Europe (35,411 units available) submenu" at bounding box center [28, 278] width 8 height 8
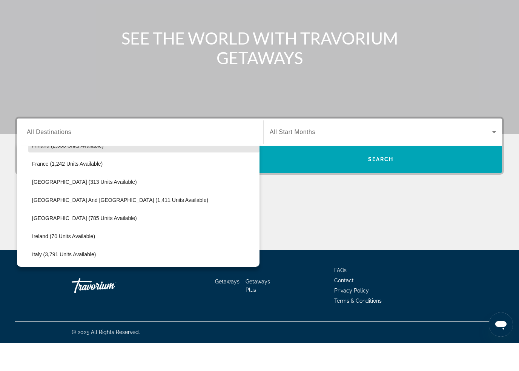
scroll to position [220, 0]
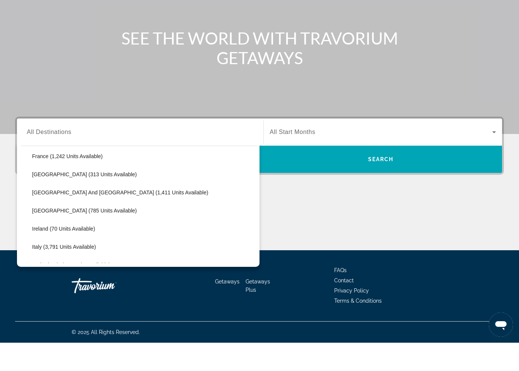
click at [72, 266] on span "Select destination: Italy (3,791 units available)" at bounding box center [143, 275] width 231 height 18
type input "**********"
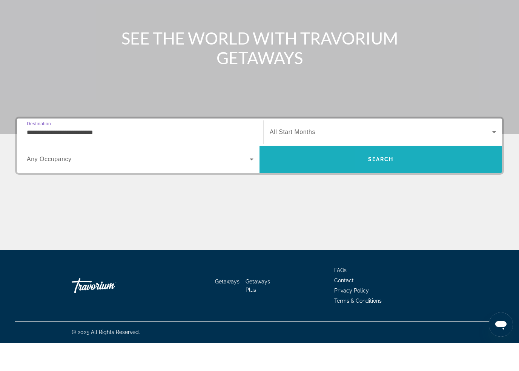
click at [385, 184] on span "Search" at bounding box center [381, 187] width 26 height 6
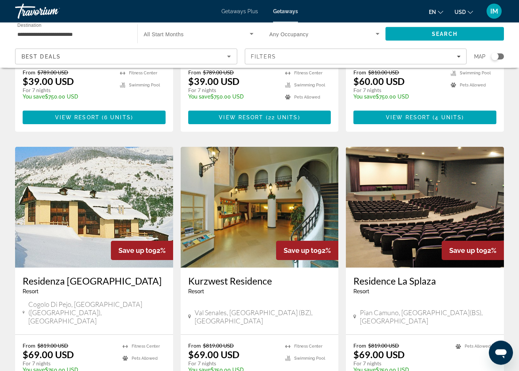
scroll to position [778, 0]
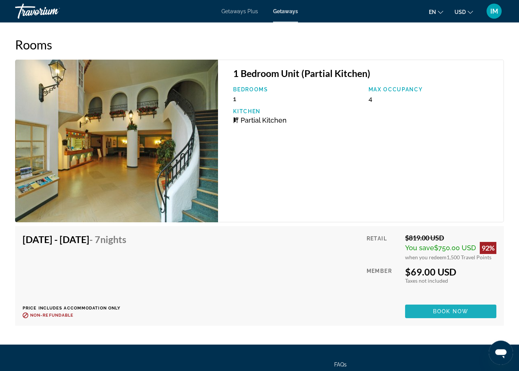
scroll to position [1507, 0]
click at [469, 315] on span "Main content" at bounding box center [450, 311] width 91 height 18
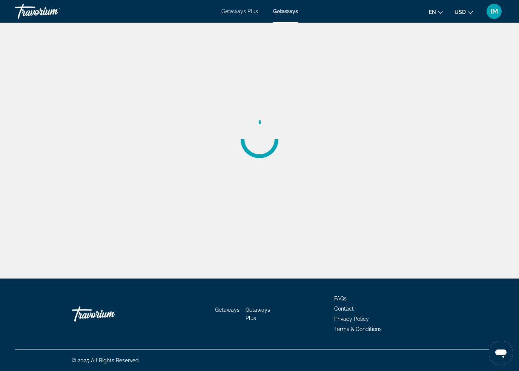
scroll to position [17, 0]
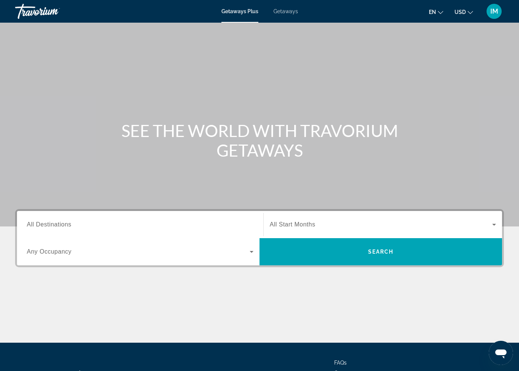
click at [74, 228] on input "Destination All Destinations" at bounding box center [140, 224] width 227 height 9
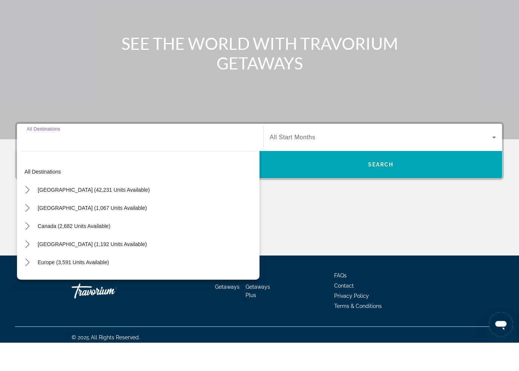
scroll to position [64, 0]
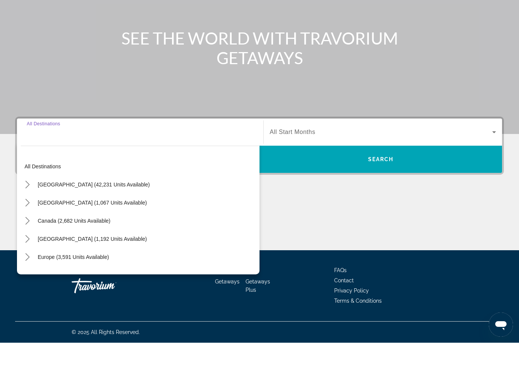
click at [30, 209] on icon "Toggle United States (42,231 units available) submenu" at bounding box center [28, 213] width 8 height 8
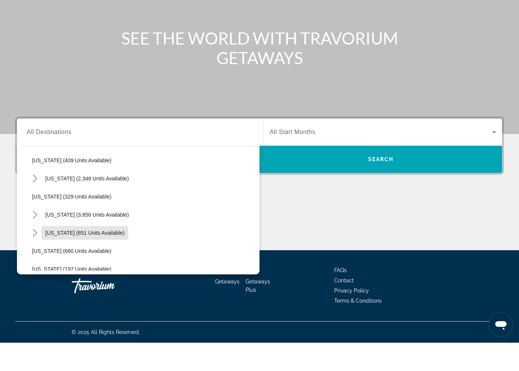
scroll to position [397, 0]
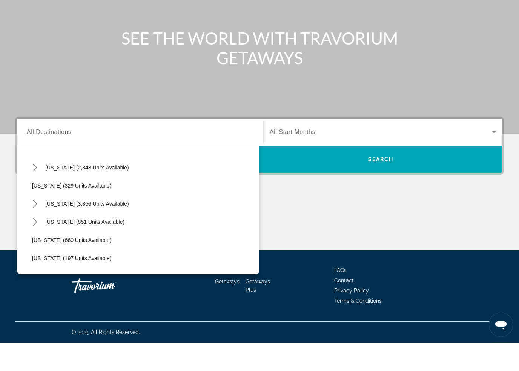
click at [38, 228] on icon "Toggle Nevada (3,856 units available) submenu" at bounding box center [35, 232] width 8 height 8
click at [64, 277] on span "Select destination: Other (1,792 units available)" at bounding box center [148, 286] width 224 height 18
type input "**********"
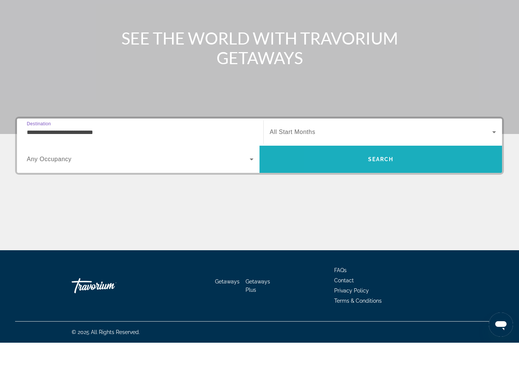
click at [356, 178] on span "Search" at bounding box center [380, 187] width 243 height 18
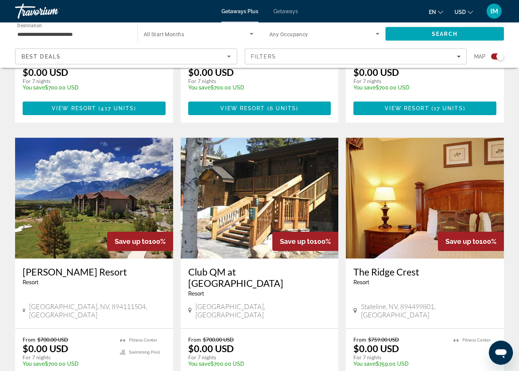
scroll to position [744, 0]
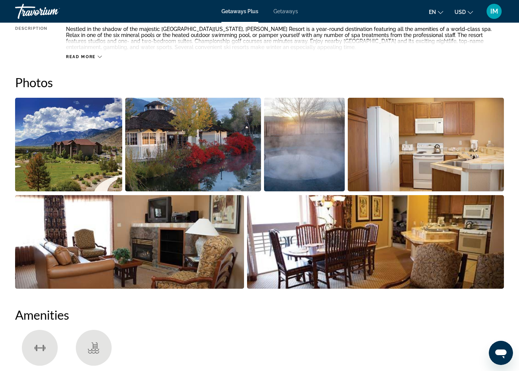
scroll to position [451, 0]
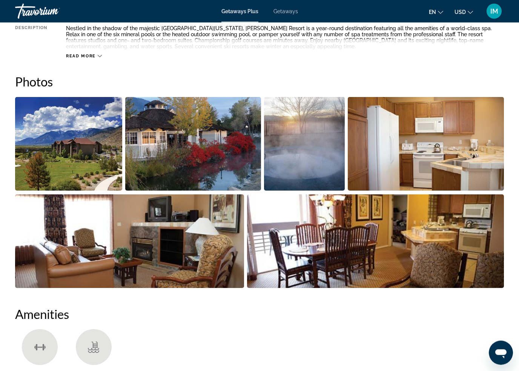
click at [79, 159] on img "Open full-screen image slider" at bounding box center [68, 144] width 107 height 94
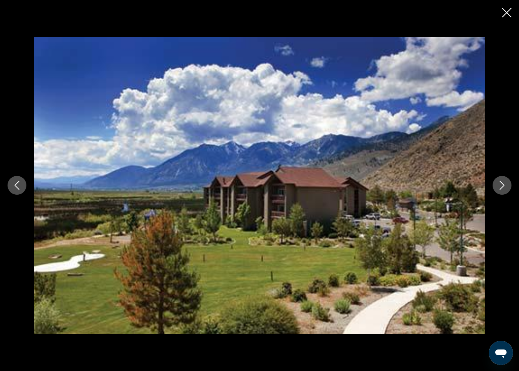
click at [498, 187] on icon "Next image" at bounding box center [501, 185] width 9 height 9
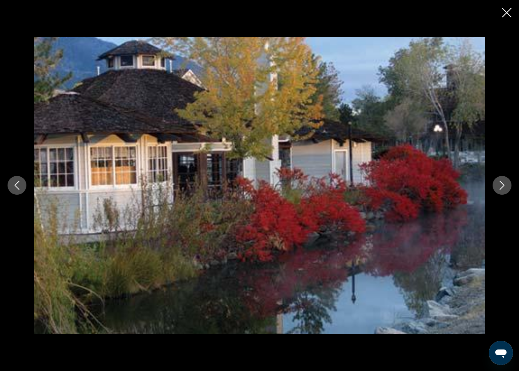
click at [499, 190] on icon "Next image" at bounding box center [501, 185] width 9 height 9
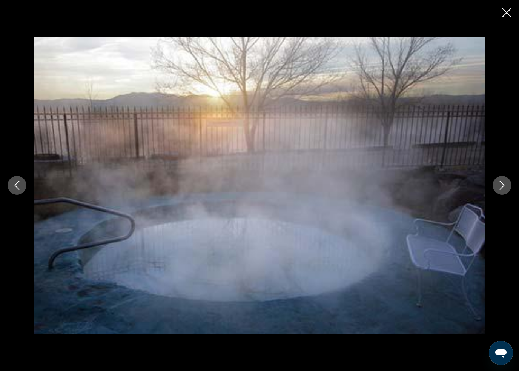
click at [500, 190] on icon "Next image" at bounding box center [502, 185] width 5 height 9
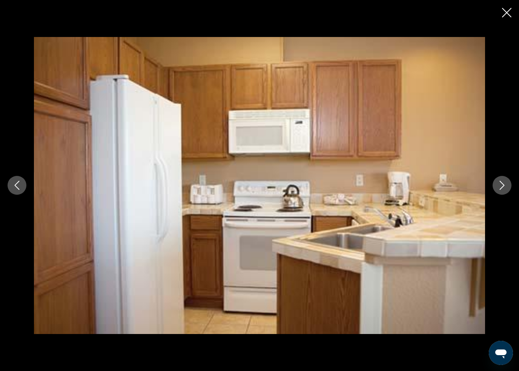
click at [501, 187] on icon "Next image" at bounding box center [501, 185] width 9 height 9
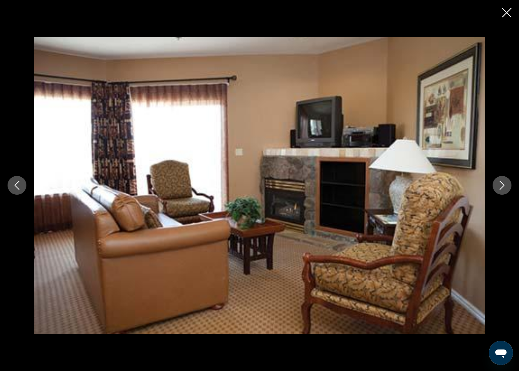
click at [499, 187] on icon "Next image" at bounding box center [501, 185] width 9 height 9
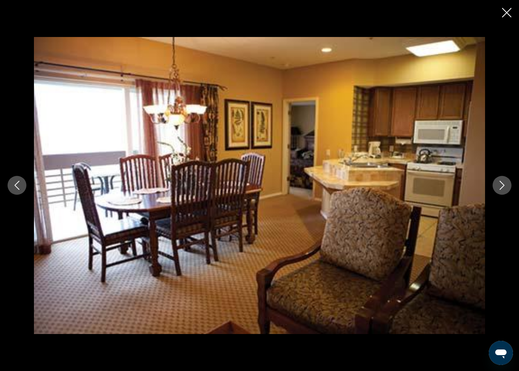
click at [501, 189] on icon "Next image" at bounding box center [502, 185] width 5 height 9
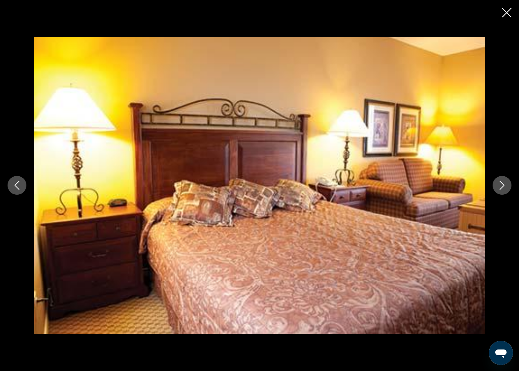
click at [507, 190] on button "Next image" at bounding box center [502, 185] width 19 height 19
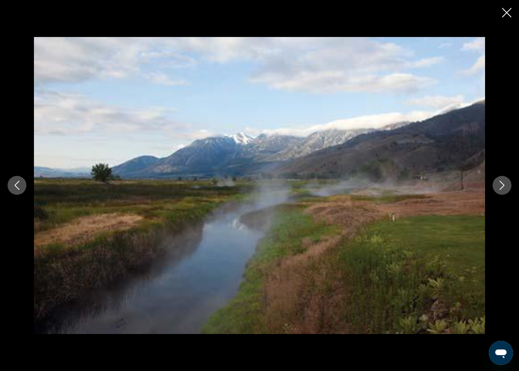
click at [503, 190] on icon "Next image" at bounding box center [501, 185] width 9 height 9
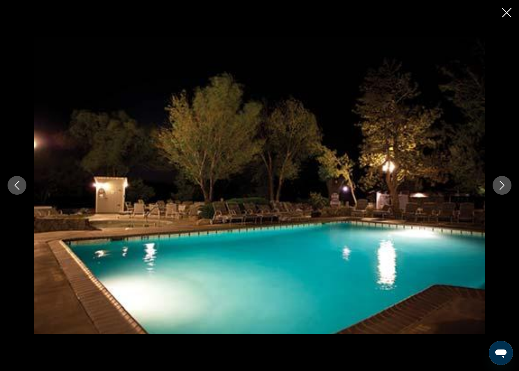
click at [504, 191] on button "Next image" at bounding box center [502, 185] width 19 height 19
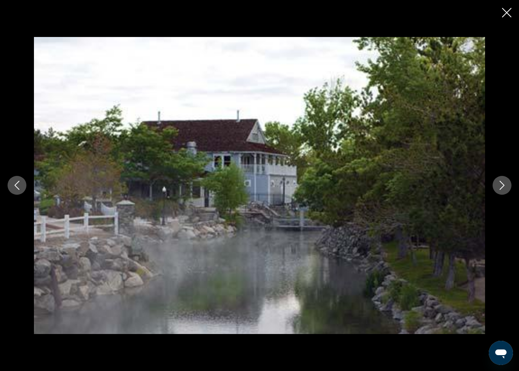
click at [500, 190] on icon "Next image" at bounding box center [502, 185] width 5 height 9
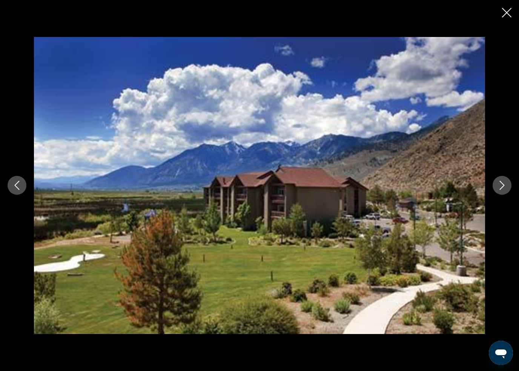
click at [504, 17] on button "Close slideshow" at bounding box center [506, 14] width 9 height 12
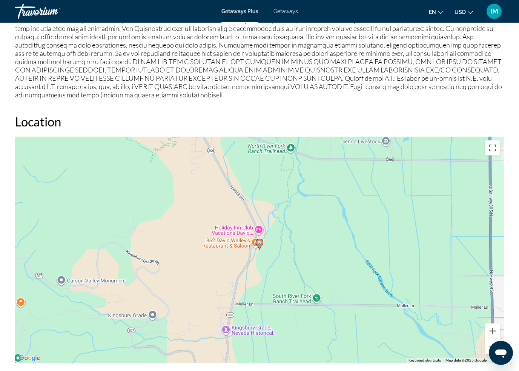
click at [495, 149] on button "Toggle fullscreen view" at bounding box center [492, 147] width 15 height 15
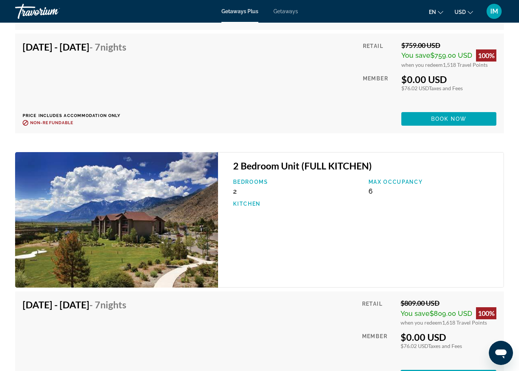
scroll to position [6134, 0]
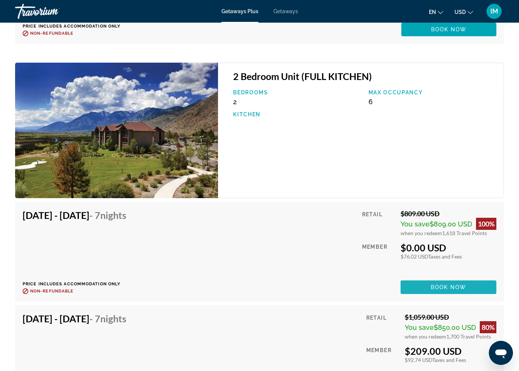
click at [450, 285] on span "Book now" at bounding box center [449, 287] width 36 height 6
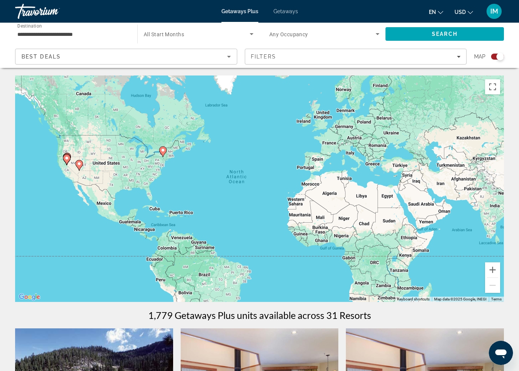
click at [90, 32] on input "**********" at bounding box center [72, 34] width 110 height 9
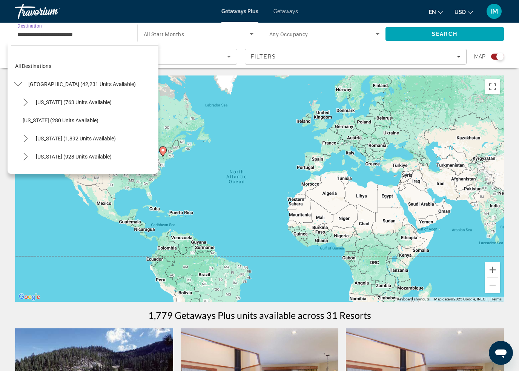
click at [20, 82] on icon "Toggle United States (42,231 units available) submenu" at bounding box center [18, 84] width 8 height 8
click at [21, 98] on mat-icon "Toggle Mexico (1,067 units available) submenu" at bounding box center [17, 102] width 13 height 13
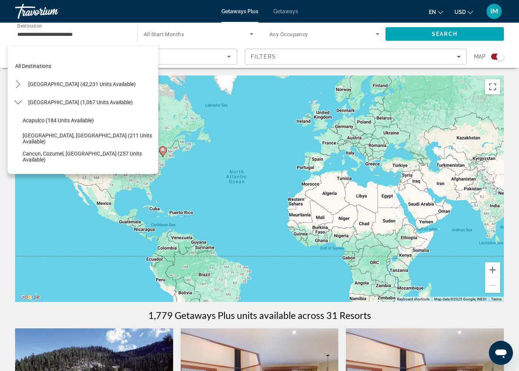
click at [54, 138] on span "Baja Peninsula, Los Cabos (211 units available)" at bounding box center [89, 138] width 132 height 12
type input "**********"
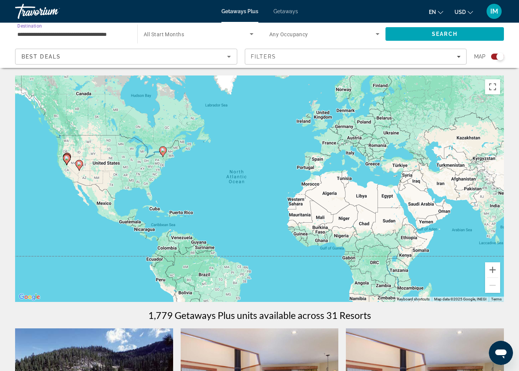
click at [439, 35] on span "Search" at bounding box center [445, 34] width 26 height 6
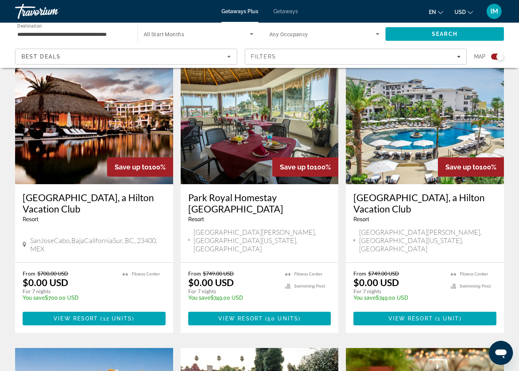
scroll to position [263, 0]
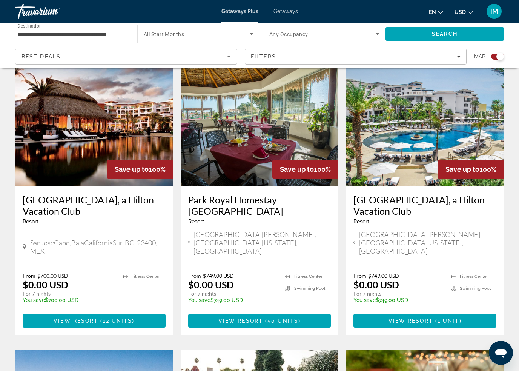
click at [430, 318] on span "View Resort" at bounding box center [410, 321] width 45 height 6
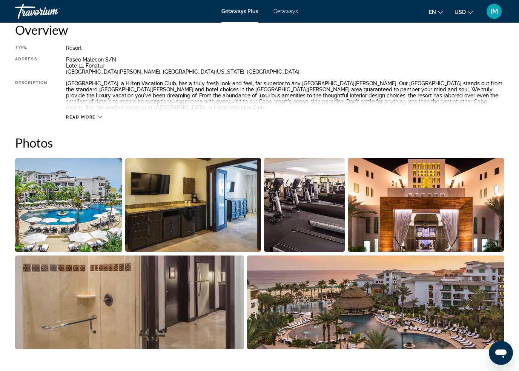
scroll to position [394, 0]
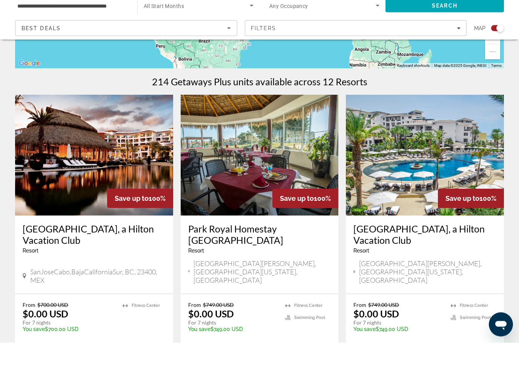
scroll to position [205, 0]
click at [129, 251] on h3 "Cabo Azul, a Hilton Vacation Club" at bounding box center [94, 262] width 143 height 23
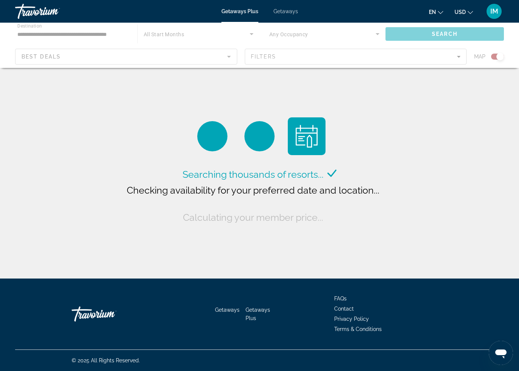
click at [292, 6] on div "Getaways Plus Getaways en English Español Français Italiano Português русский U…" at bounding box center [259, 12] width 519 height 20
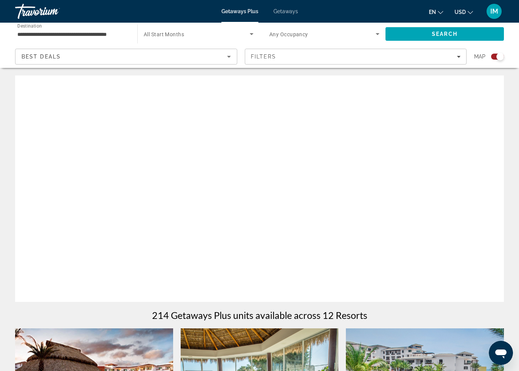
click at [284, 9] on span "Getaways" at bounding box center [285, 11] width 25 height 6
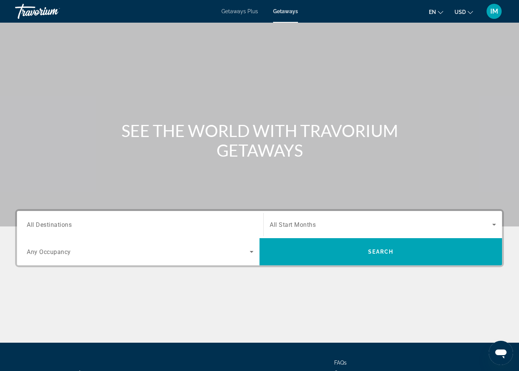
click at [89, 223] on input "Destination All Destinations" at bounding box center [140, 224] width 227 height 9
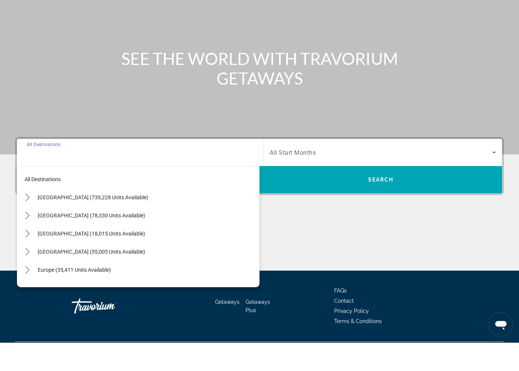
scroll to position [64, 0]
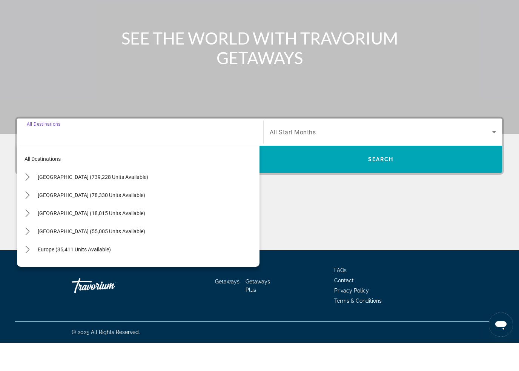
click at [28, 220] on icon "Toggle Mexico (78,330 units available) submenu" at bounding box center [28, 224] width 8 height 8
click at [58, 256] on span "Baja Peninsula, Los Cabos (4,347 units available)" at bounding box center [111, 259] width 158 height 6
type input "**********"
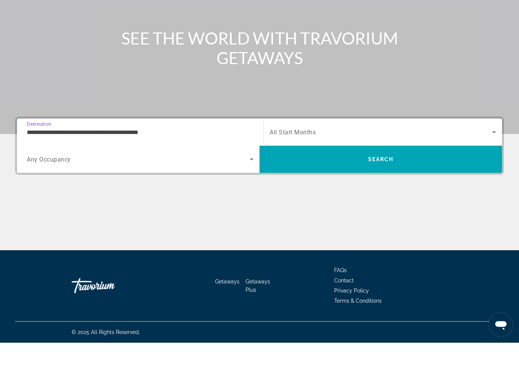
click at [324, 178] on span "Search" at bounding box center [380, 187] width 243 height 18
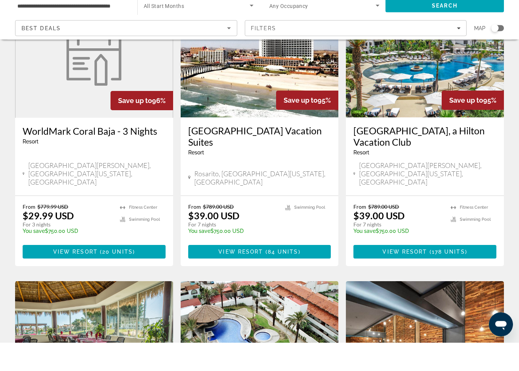
scroll to position [363, 0]
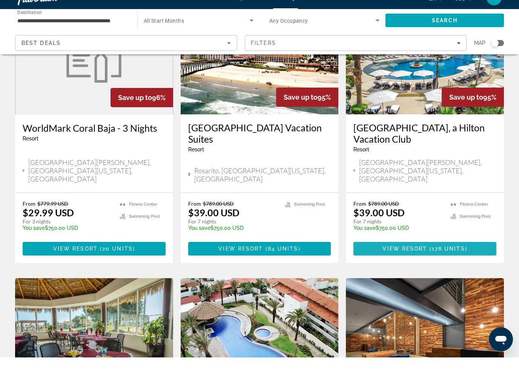
click at [447, 253] on span "Main content" at bounding box center [424, 262] width 143 height 18
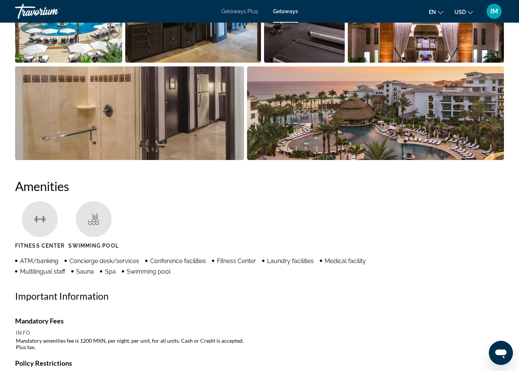
scroll to position [603, 0]
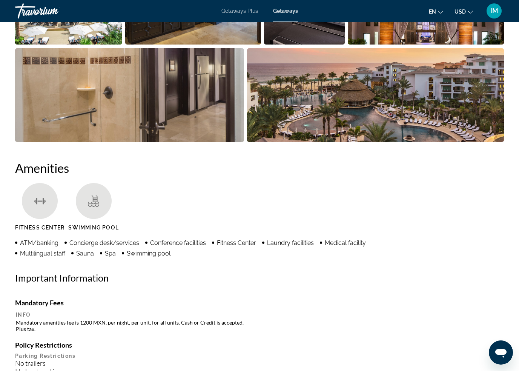
click at [383, 101] on img "Open full-screen image slider" at bounding box center [375, 96] width 257 height 94
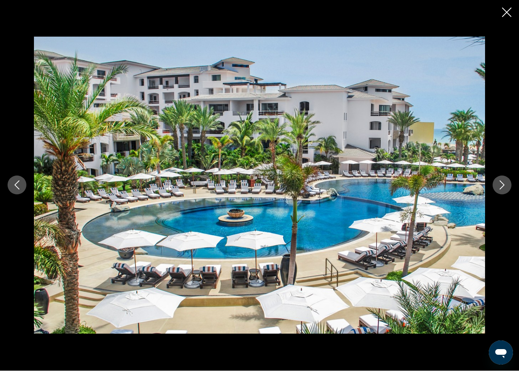
click at [505, 188] on icon "Next image" at bounding box center [501, 185] width 9 height 9
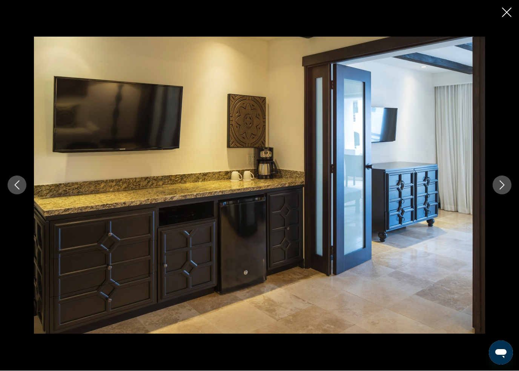
click at [505, 190] on button "Next image" at bounding box center [502, 185] width 19 height 19
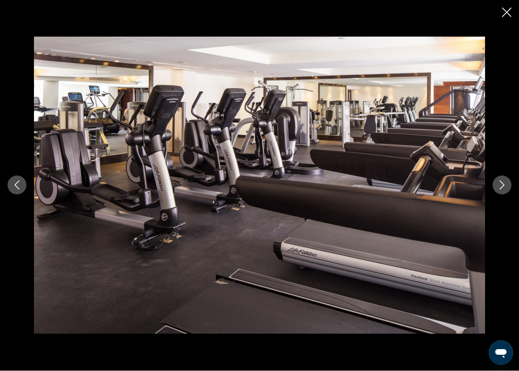
click at [502, 183] on icon "Next image" at bounding box center [502, 185] width 5 height 9
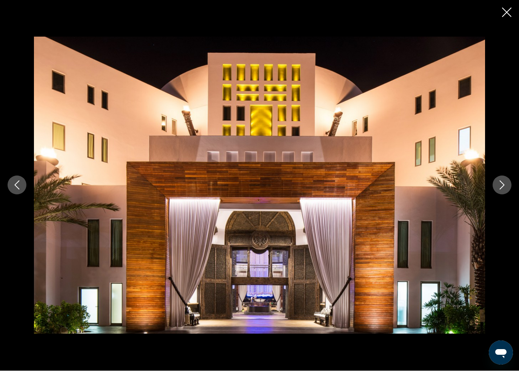
click at [503, 189] on icon "Next image" at bounding box center [501, 185] width 9 height 9
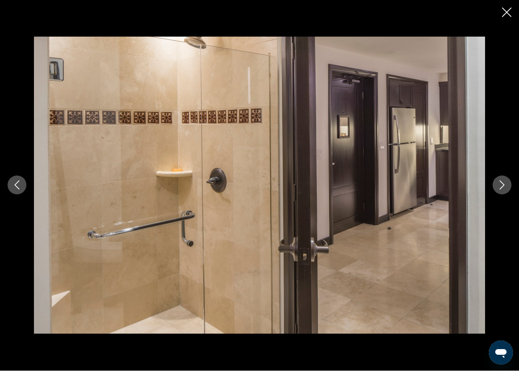
click at [502, 189] on icon "Next image" at bounding box center [501, 185] width 9 height 9
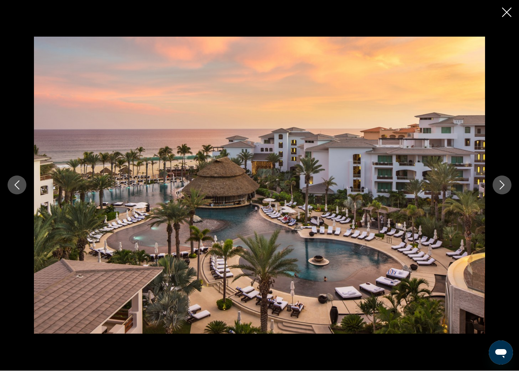
click at [507, 13] on icon "Close slideshow" at bounding box center [506, 12] width 9 height 9
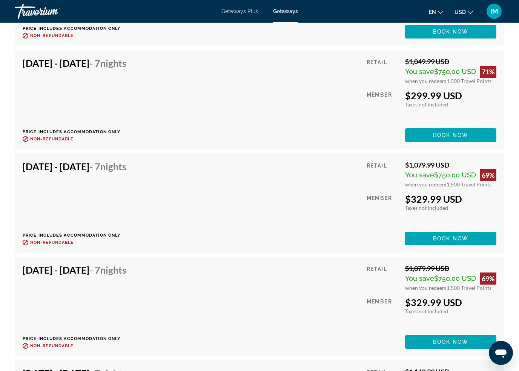
scroll to position [1761, 0]
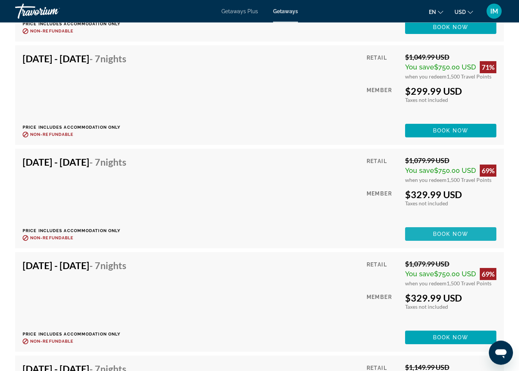
click at [450, 243] on span "Main content" at bounding box center [450, 234] width 91 height 18
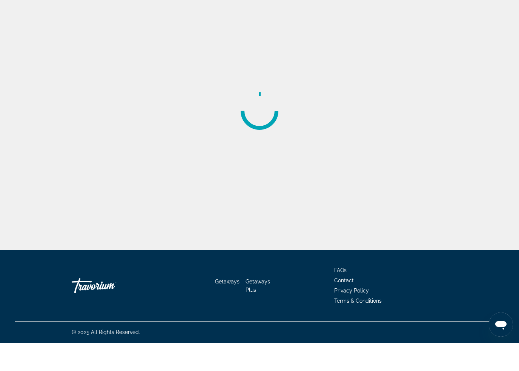
click at [456, 370] on html "Skip to main content Getaways Plus Getaways en English Español Français Italian…" at bounding box center [259, 185] width 519 height 371
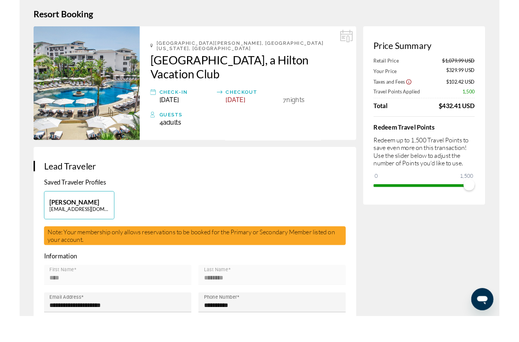
scroll to position [28, 0]
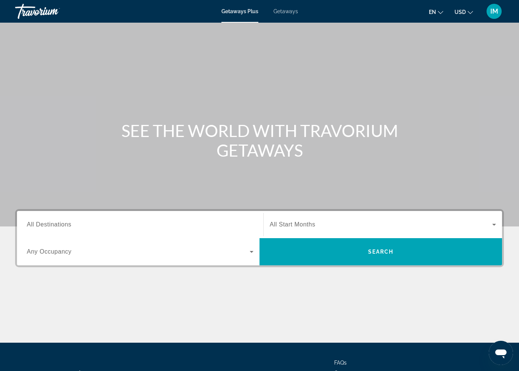
click at [57, 224] on span "All Destinations" at bounding box center [49, 224] width 45 height 6
click at [57, 224] on input "Destination All Destinations" at bounding box center [140, 224] width 227 height 9
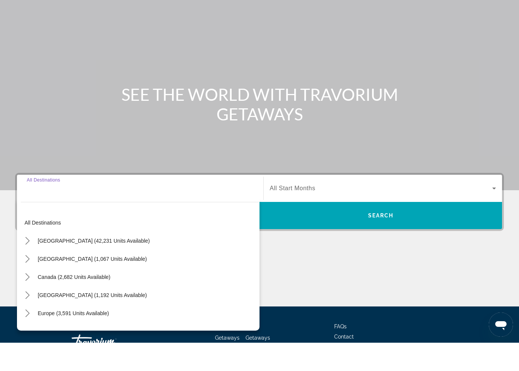
scroll to position [64, 0]
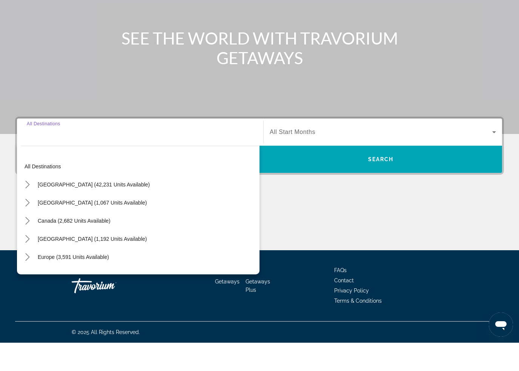
click at [30, 209] on icon "Toggle United States (42,231 units available) submenu" at bounding box center [28, 213] width 8 height 8
click at [35, 263] on icon "Toggle California (1,892 units available) submenu" at bounding box center [35, 267] width 8 height 8
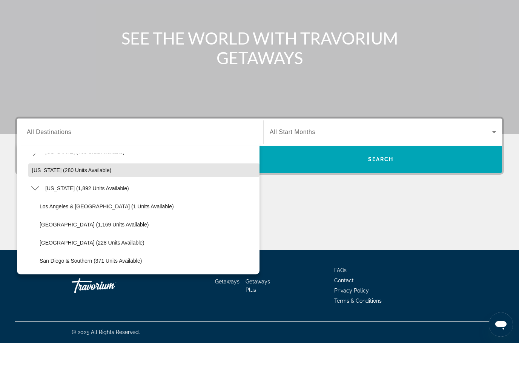
scroll to position [53, 0]
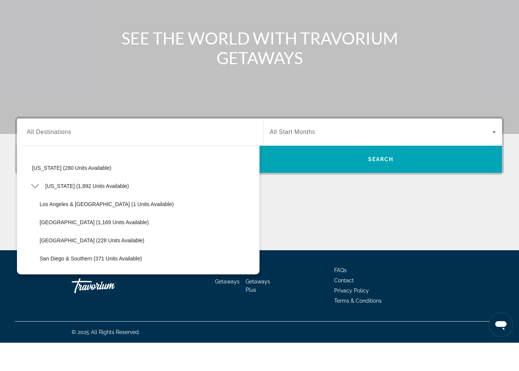
click at [83, 241] on span "Select destination: Lake Tahoe (1,169 units available)" at bounding box center [148, 250] width 224 height 18
type input "**********"
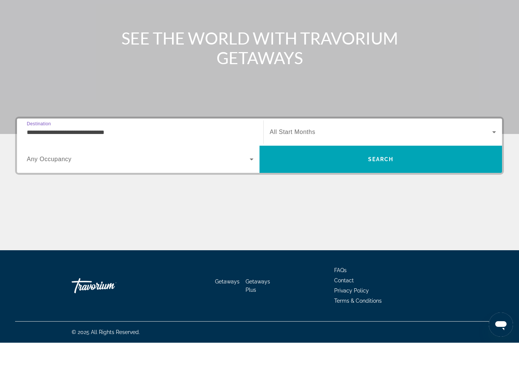
click at [409, 178] on span "Search" at bounding box center [380, 187] width 243 height 18
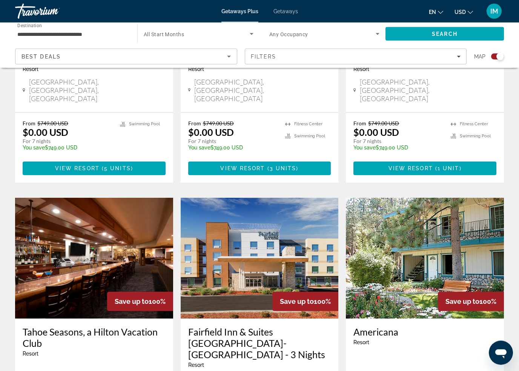
scroll to position [742, 0]
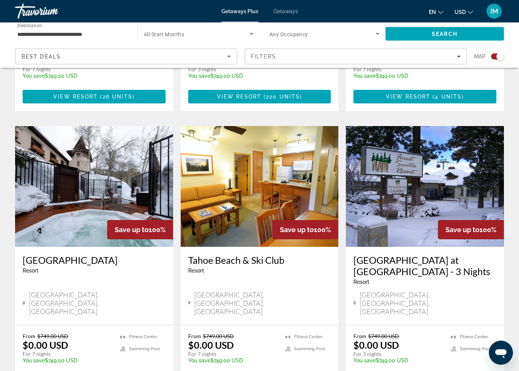
scroll to position [1049, 0]
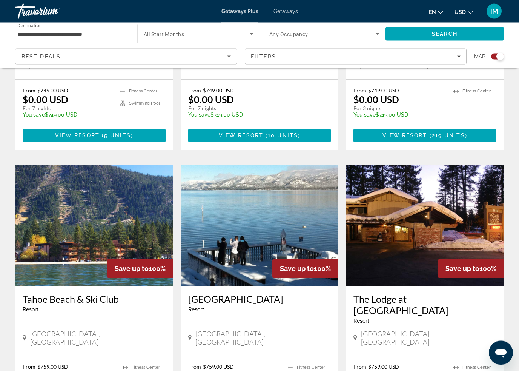
scroll to position [1028, 0]
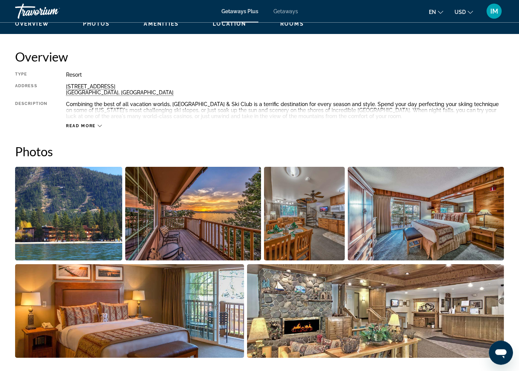
click at [78, 221] on img "Open full-screen image slider" at bounding box center [68, 214] width 107 height 94
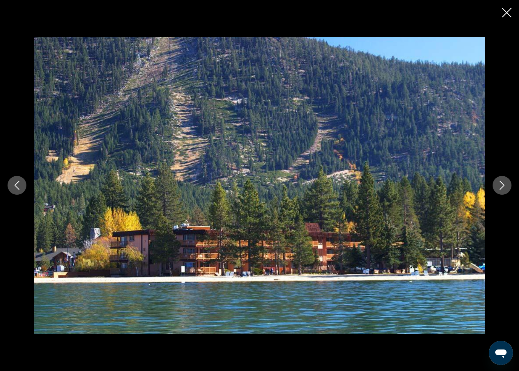
click at [503, 187] on icon "Next image" at bounding box center [502, 185] width 5 height 9
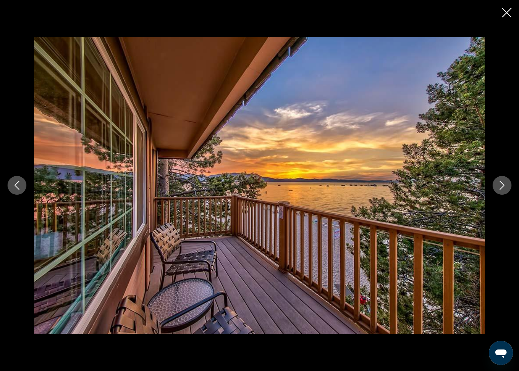
click at [497, 194] on button "Next image" at bounding box center [502, 185] width 19 height 19
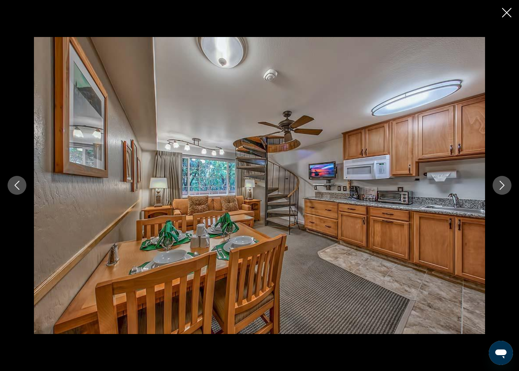
click at [498, 190] on icon "Next image" at bounding box center [501, 185] width 9 height 9
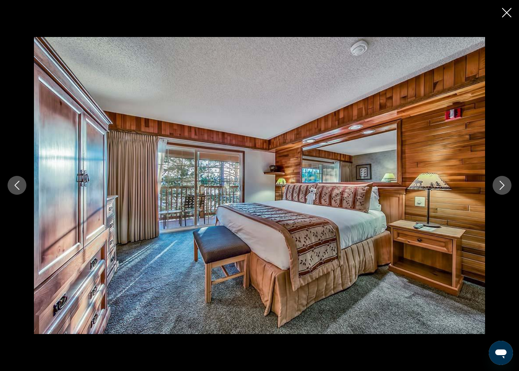
click at [497, 191] on button "Next image" at bounding box center [502, 185] width 19 height 19
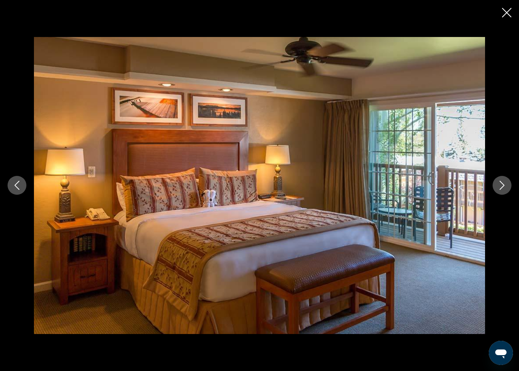
click at [503, 187] on icon "Next image" at bounding box center [502, 185] width 5 height 9
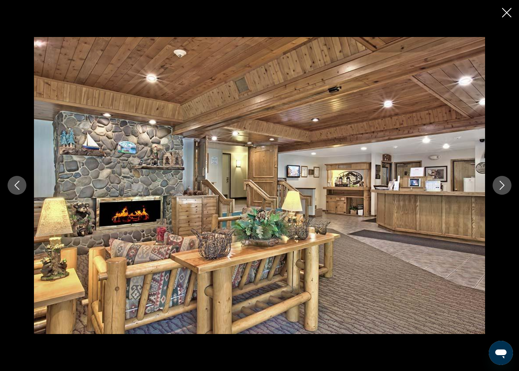
click at [504, 11] on icon "Close slideshow" at bounding box center [506, 12] width 9 height 9
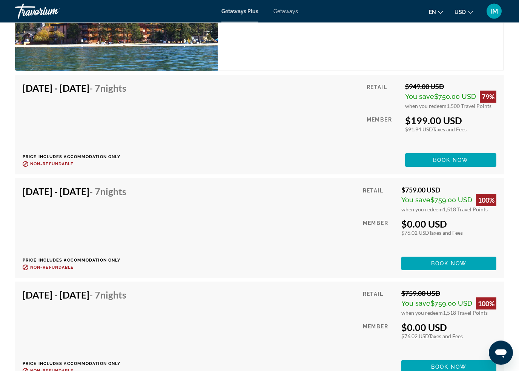
scroll to position [2694, 0]
click at [447, 364] on span "Book now" at bounding box center [449, 367] width 36 height 6
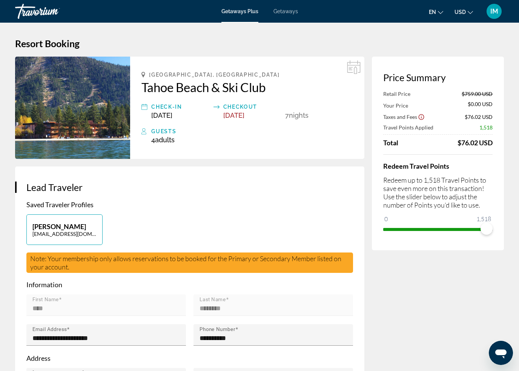
click at [476, 173] on div "Redeem Travel Points Redeem up to 1,518 Travel Points to save even more on this…" at bounding box center [437, 194] width 109 height 81
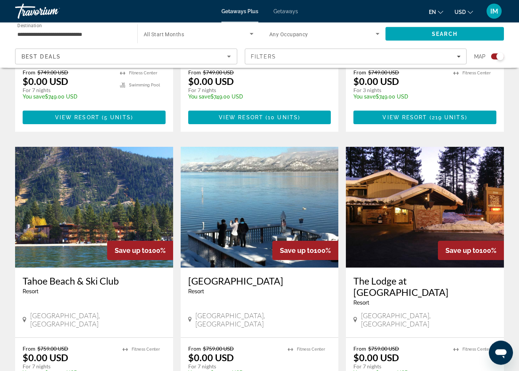
scroll to position [1046, 0]
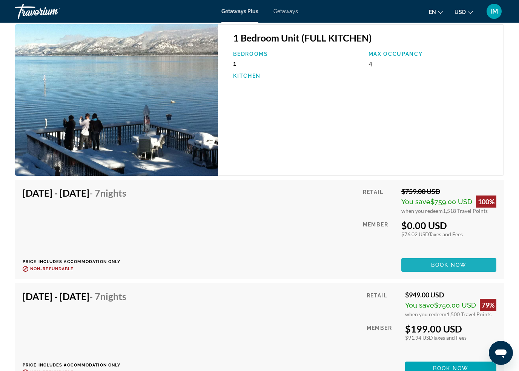
scroll to position [1359, 0]
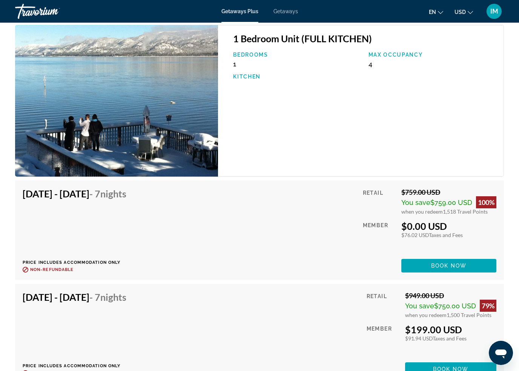
click at [417, 257] on span "Main content" at bounding box center [448, 265] width 95 height 18
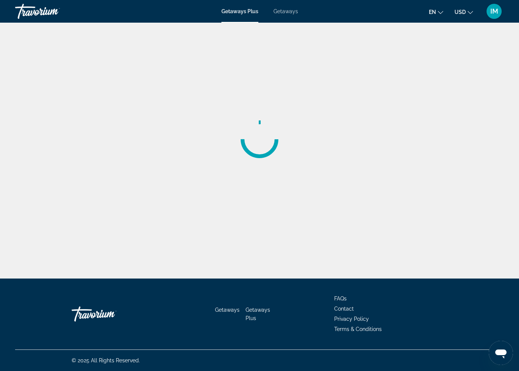
scroll to position [17, 0]
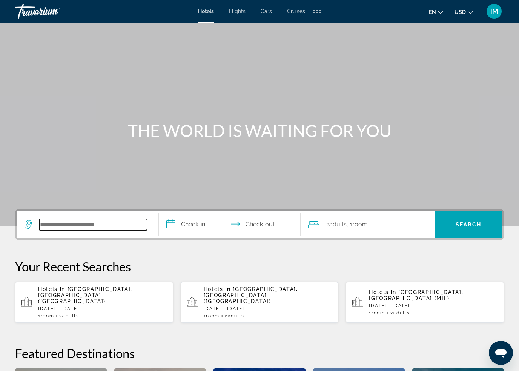
click at [89, 226] on input "Search hotel destination" at bounding box center [93, 224] width 108 height 11
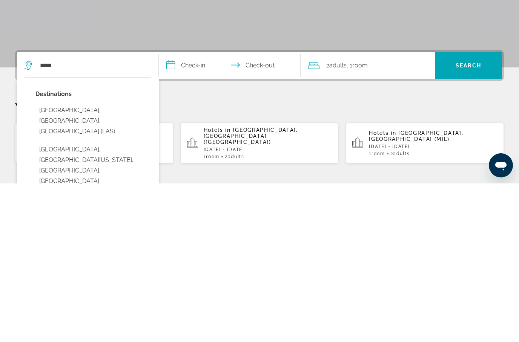
click at [113, 262] on button "[GEOGRAPHIC_DATA], [GEOGRAPHIC_DATA], [GEOGRAPHIC_DATA] (LAS)" at bounding box center [93, 279] width 116 height 35
type input "**********"
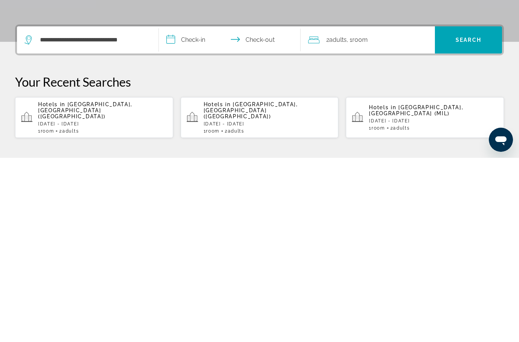
click at [192, 211] on input "**********" at bounding box center [231, 225] width 145 height 29
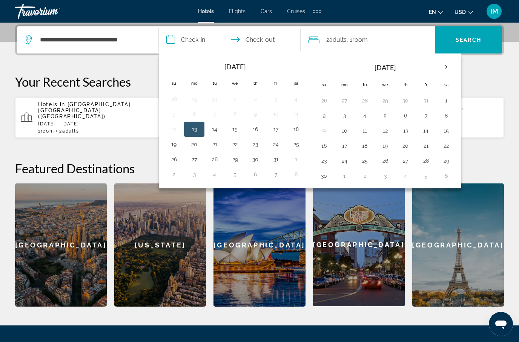
click at [239, 157] on button "29" at bounding box center [235, 159] width 12 height 11
click at [253, 162] on button "30" at bounding box center [255, 159] width 12 height 11
type input "**********"
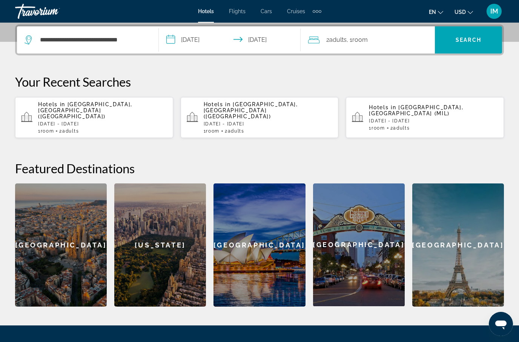
click at [480, 39] on span "Search" at bounding box center [469, 40] width 26 height 6
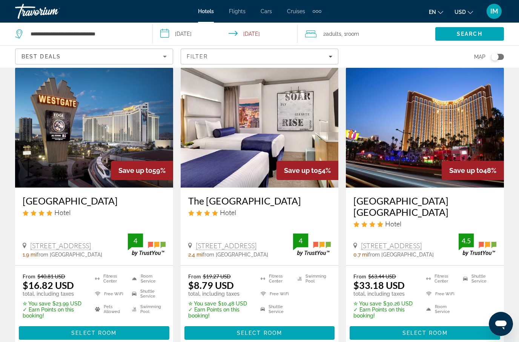
scroll to position [348, 0]
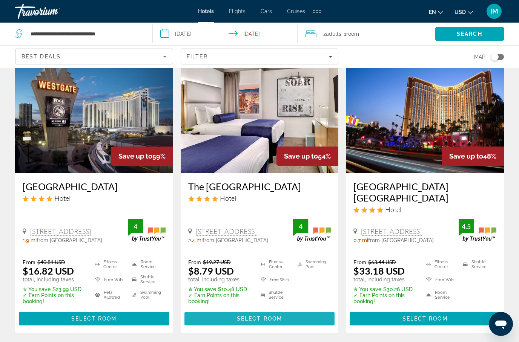
click at [287, 310] on span "Main content" at bounding box center [259, 319] width 150 height 18
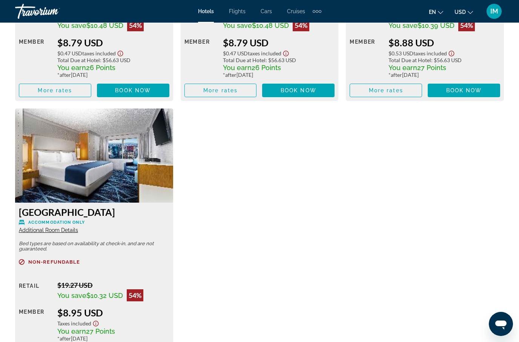
scroll to position [1397, 0]
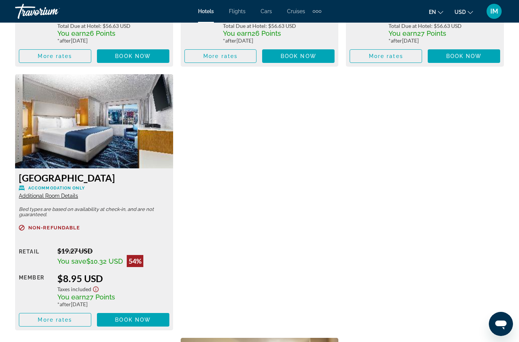
click at [147, 317] on span "Book now" at bounding box center [133, 320] width 36 height 6
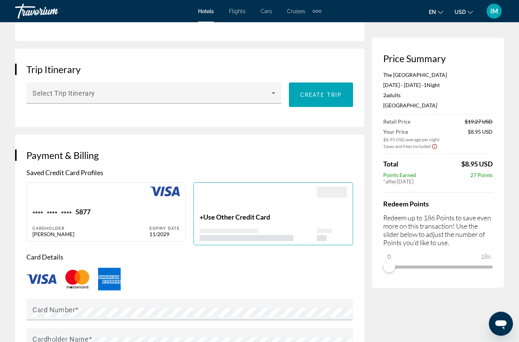
scroll to position [424, 0]
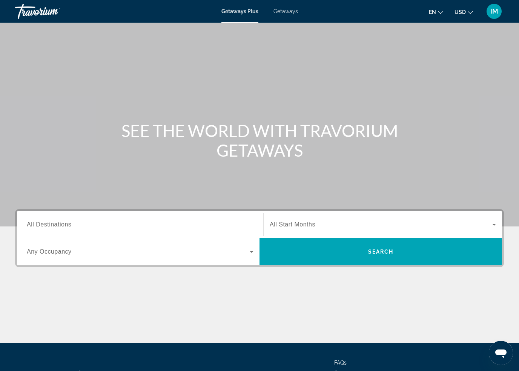
click at [296, 13] on span "Getaways" at bounding box center [285, 11] width 25 height 6
click at [77, 225] on input "Destination All Destinations" at bounding box center [140, 224] width 227 height 9
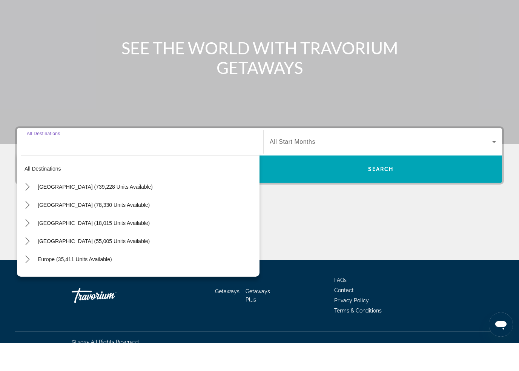
scroll to position [64, 0]
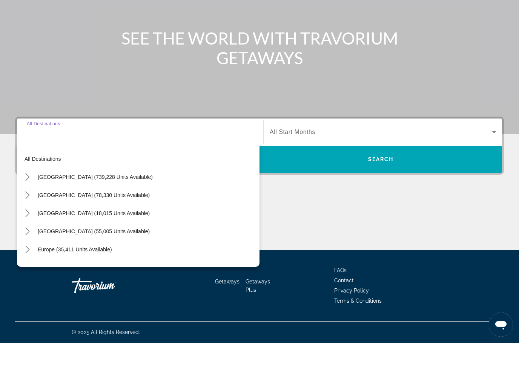
click at [29, 201] on icon "Toggle United States (739,228 units available) submenu" at bounding box center [28, 205] width 8 height 8
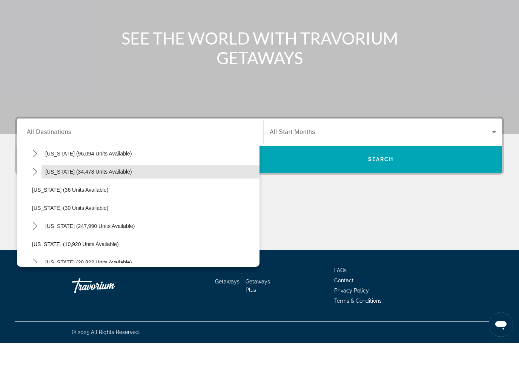
scroll to position [80, 0]
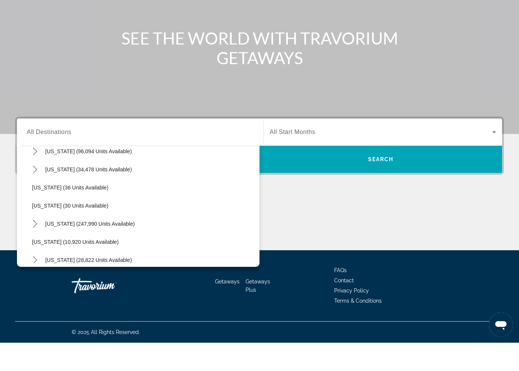
click at [36, 248] on icon "Toggle Florida (247,990 units available) submenu" at bounding box center [35, 252] width 4 height 8
click at [100, 261] on span "Select destination: Orlando & Disney Area (96,285 units available)" at bounding box center [148, 270] width 224 height 18
type input "**********"
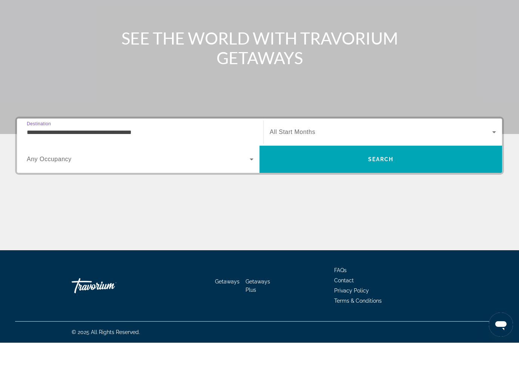
click at [449, 178] on span "Search" at bounding box center [380, 187] width 243 height 18
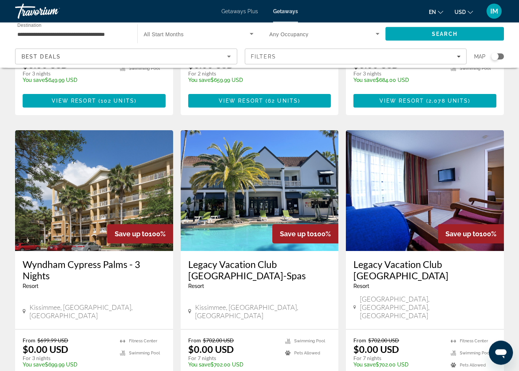
scroll to position [854, 0]
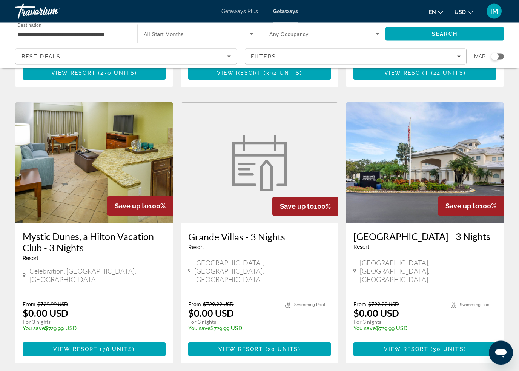
scroll to position [873, 0]
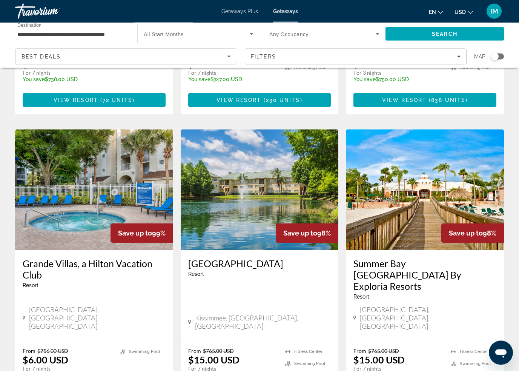
scroll to position [514, 0]
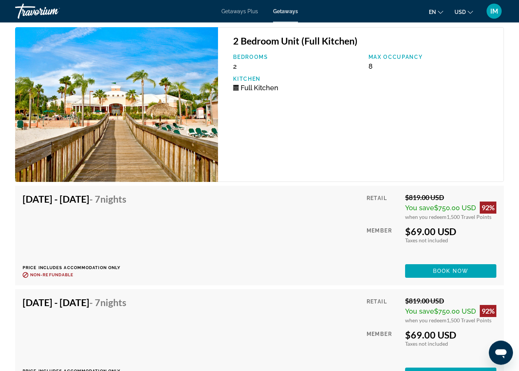
scroll to position [3987, 0]
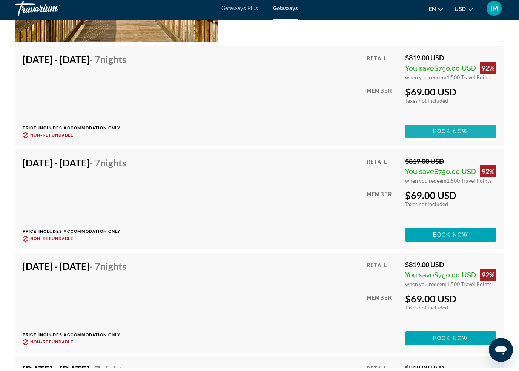
click at [461, 143] on span "Main content" at bounding box center [450, 134] width 91 height 18
